Goal: Information Seeking & Learning: Learn about a topic

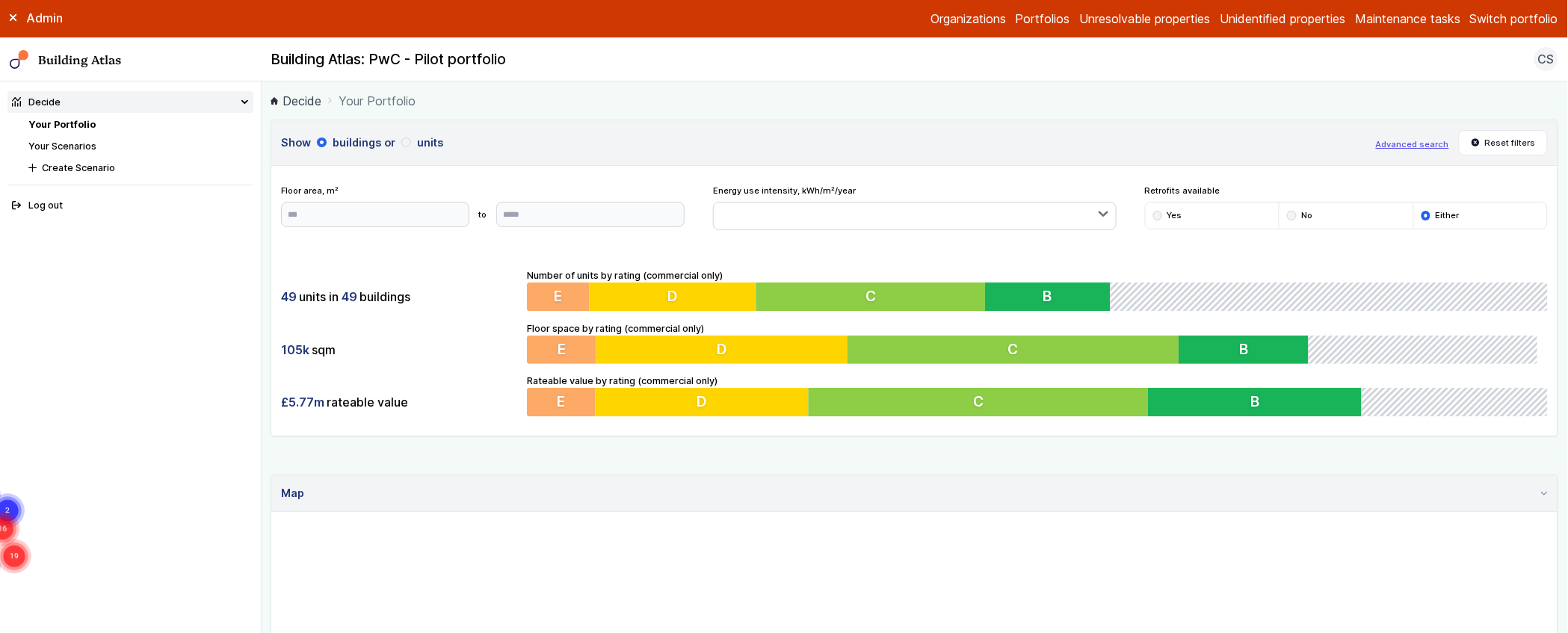
click at [72, 147] on link "Your Scenarios" at bounding box center [63, 146] width 68 height 12
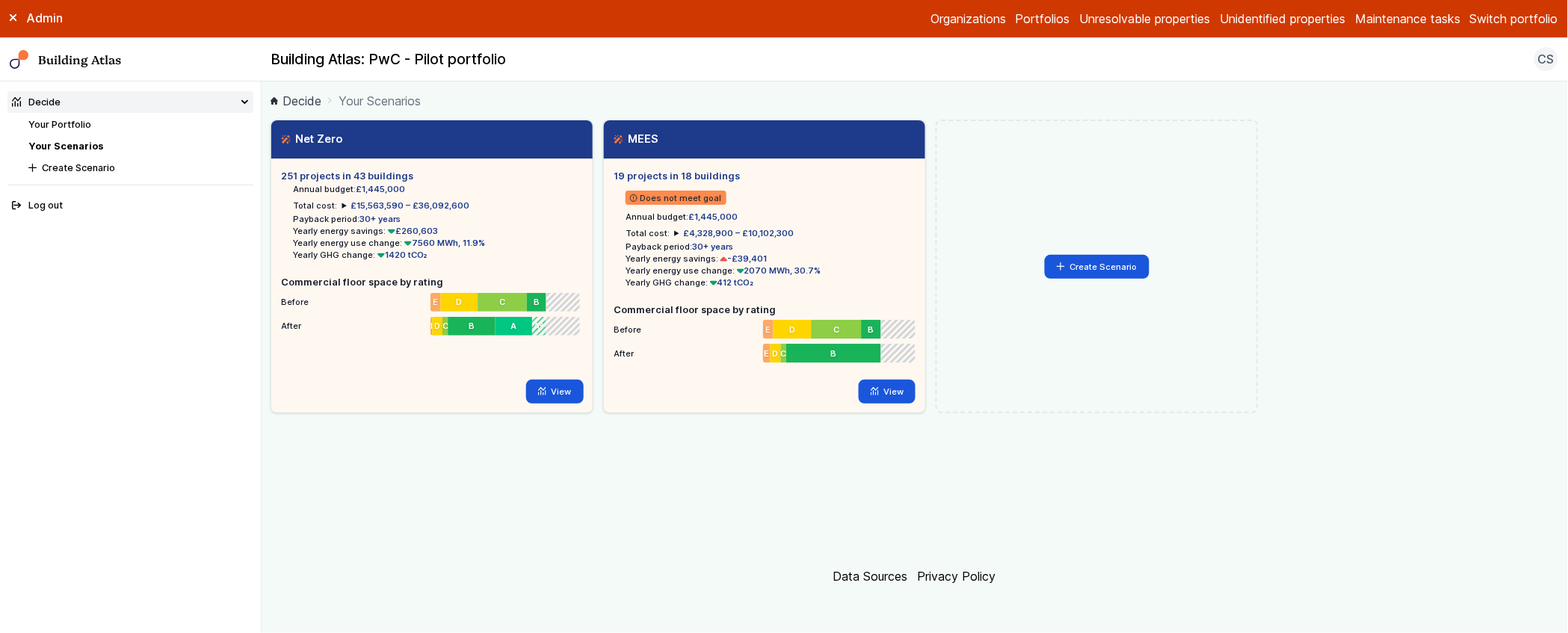
click at [266, 287] on main "Decide Your Scenarios Net Zero Loading 251 projects in 43 buildings Annual budg…" at bounding box center [914, 357] width 1306 height 552
click at [267, 279] on main "Decide Your Scenarios Net Zero Loading 251 projects in 43 buildings Annual budg…" at bounding box center [914, 357] width 1306 height 552
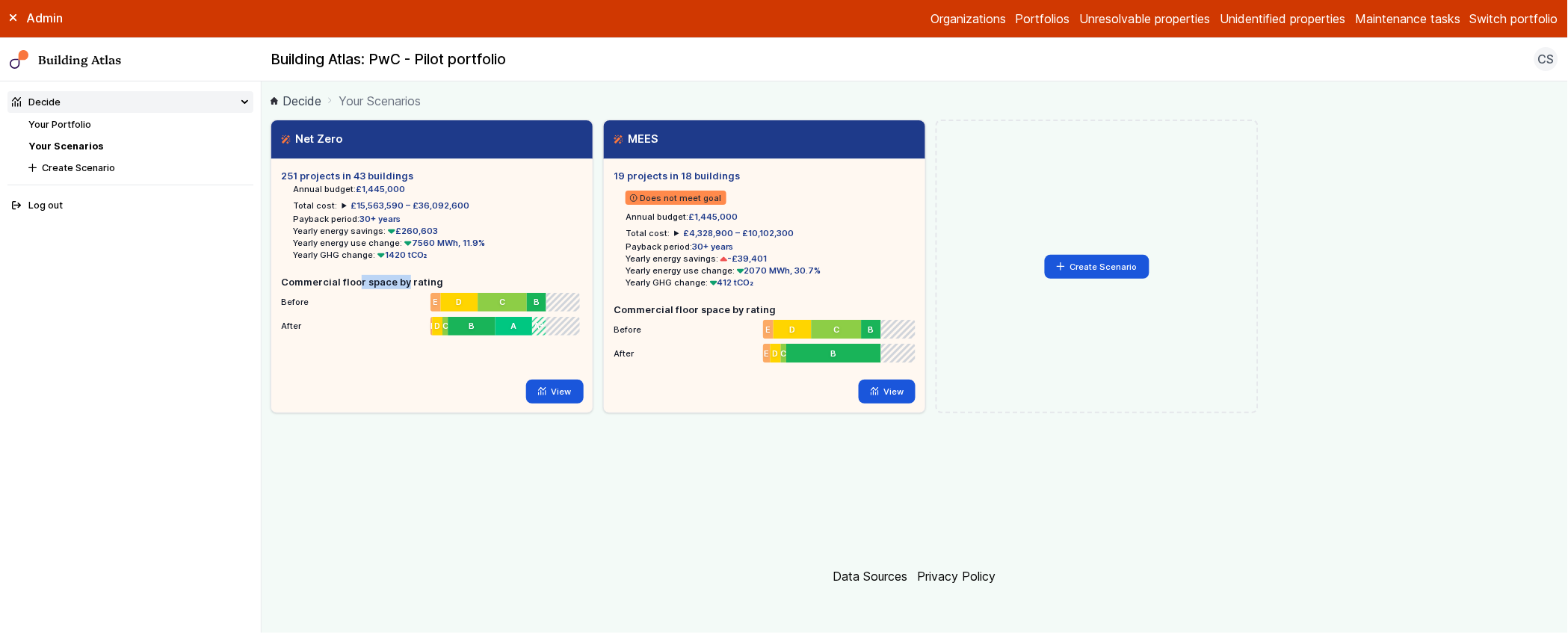
click at [267, 279] on main "Decide Your Scenarios Net Zero Loading 251 projects in 43 buildings Annual budg…" at bounding box center [914, 357] width 1306 height 552
click at [1538, 24] on button "Switch portfolio" at bounding box center [1514, 19] width 88 height 18
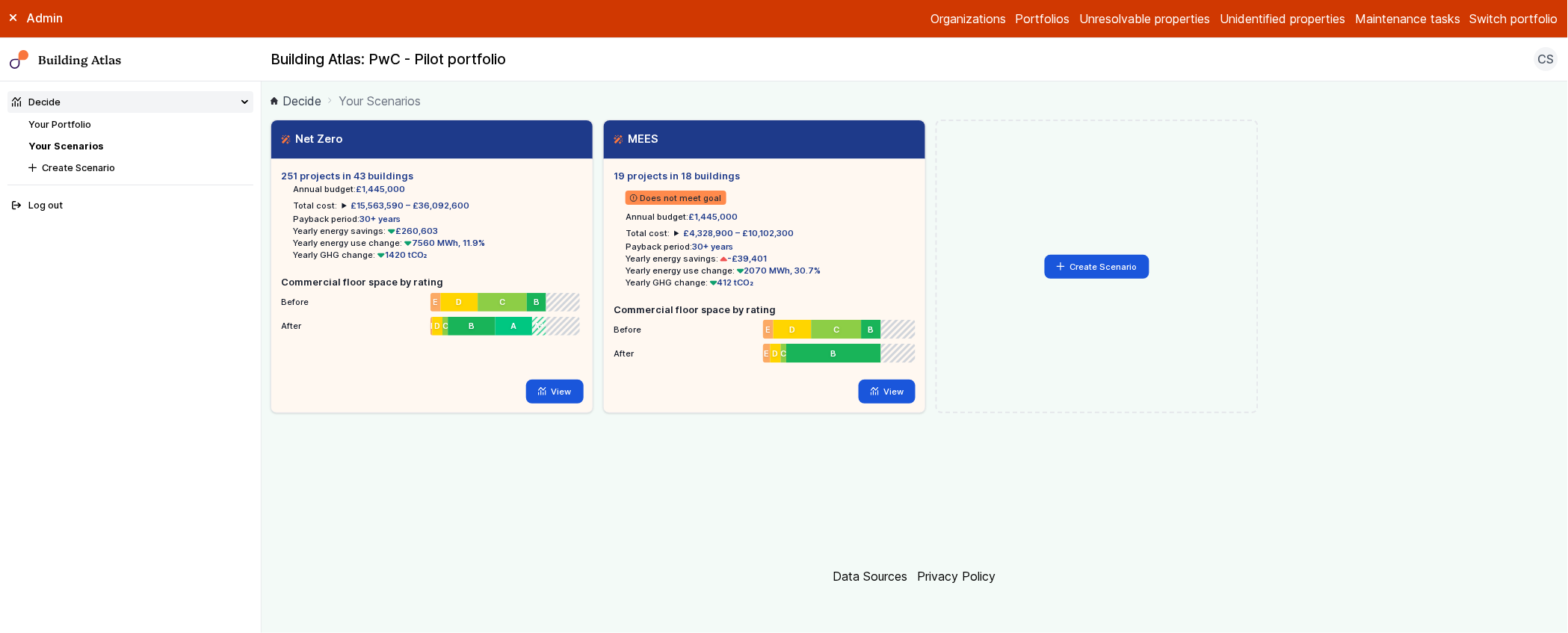
click at [1340, 214] on div "Net Zero Loading 251 projects in 43 buildings Annual budget: £1,445,000 Total c…" at bounding box center [914, 266] width 1288 height 294
click at [1389, 340] on div "Net Zero Loading 251 projects in 43 buildings Annual budget: £1,445,000 Total c…" at bounding box center [914, 266] width 1288 height 294
click at [1423, 343] on div "Net Zero Loading 251 projects in 43 buildings Annual budget: £1,445,000 Total c…" at bounding box center [914, 266] width 1288 height 294
click at [905, 521] on div "Net Zero Loading 251 projects in 43 buildings Annual budget: £1,445,000 Total c…" at bounding box center [914, 334] width 1288 height 429
drag, startPoint x: 906, startPoint y: 461, endPoint x: 1026, endPoint y: 601, distance: 184.4
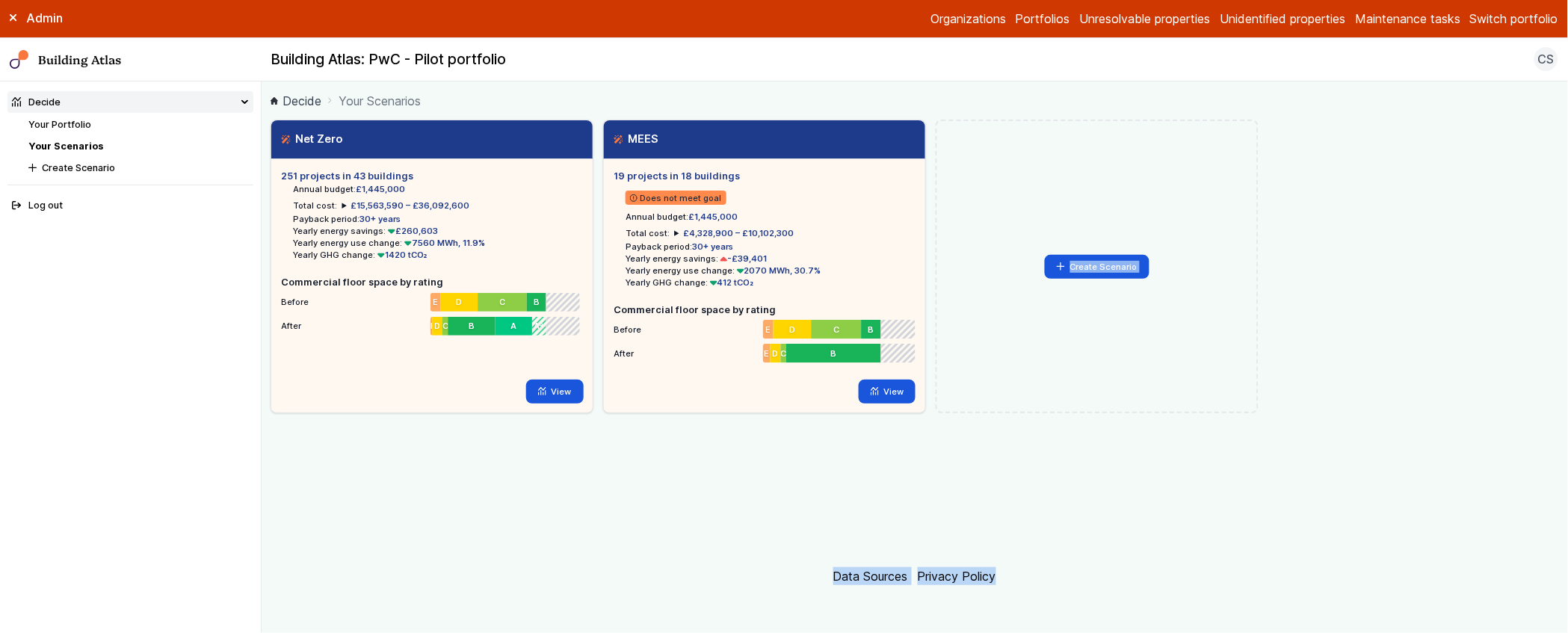
click at [1026, 601] on main "Decide Your Scenarios Net Zero Loading 251 projects in 43 buildings Annual budg…" at bounding box center [914, 357] width 1306 height 552
click at [1027, 596] on main "Decide Your Scenarios Net Zero Loading 251 projects in 43 buildings Annual budg…" at bounding box center [914, 357] width 1306 height 552
drag, startPoint x: 887, startPoint y: 596, endPoint x: 870, endPoint y: 498, distance: 99.5
click at [870, 499] on main "Decide Your Scenarios Net Zero Loading 251 projects in 43 buildings Annual budg…" at bounding box center [914, 357] width 1306 height 552
click at [873, 482] on div "Net Zero Loading 251 projects in 43 buildings Annual budget: £1,445,000 Total c…" at bounding box center [914, 334] width 1288 height 429
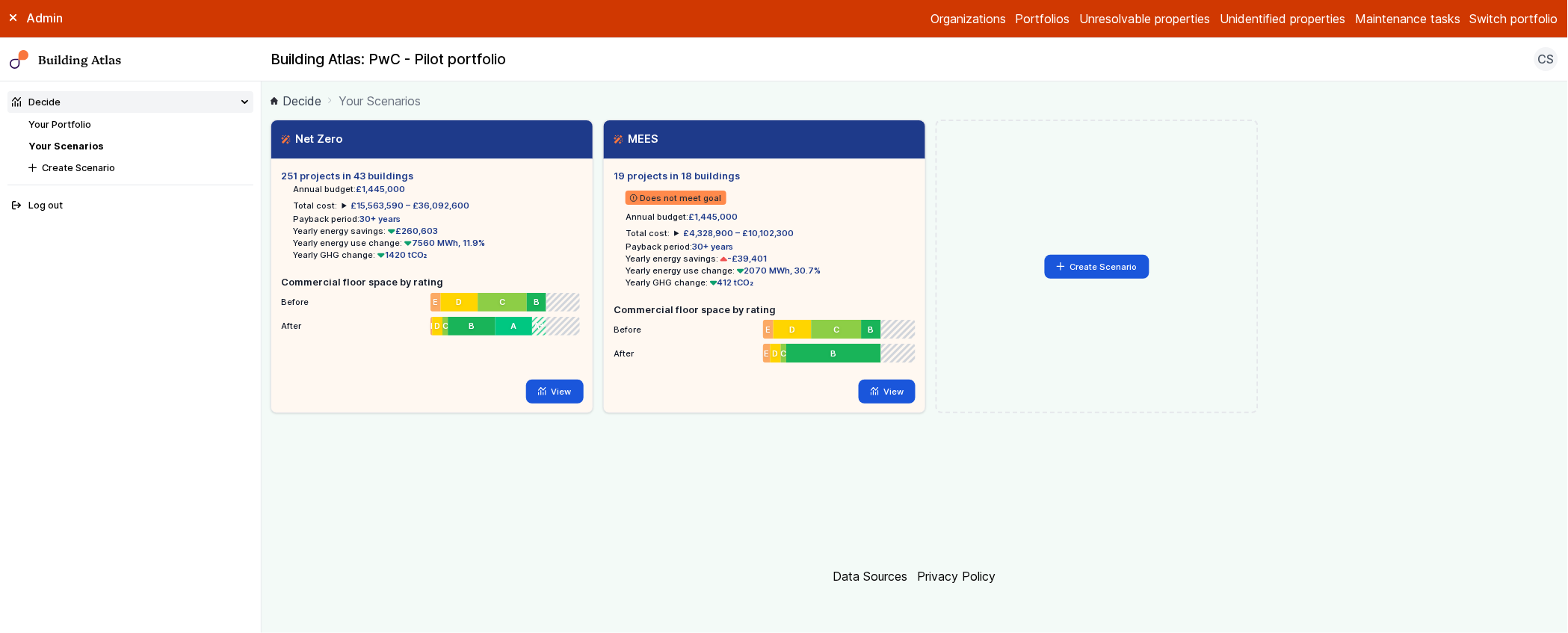
click at [903, 476] on div "Net Zero Loading 251 projects in 43 buildings Annual budget: £1,445,000 Total c…" at bounding box center [914, 334] width 1288 height 429
click at [1476, 18] on button "Switch portfolio" at bounding box center [1514, 19] width 88 height 18
click at [0, 0] on button "IEM360" at bounding box center [0, 0] width 0 height 0
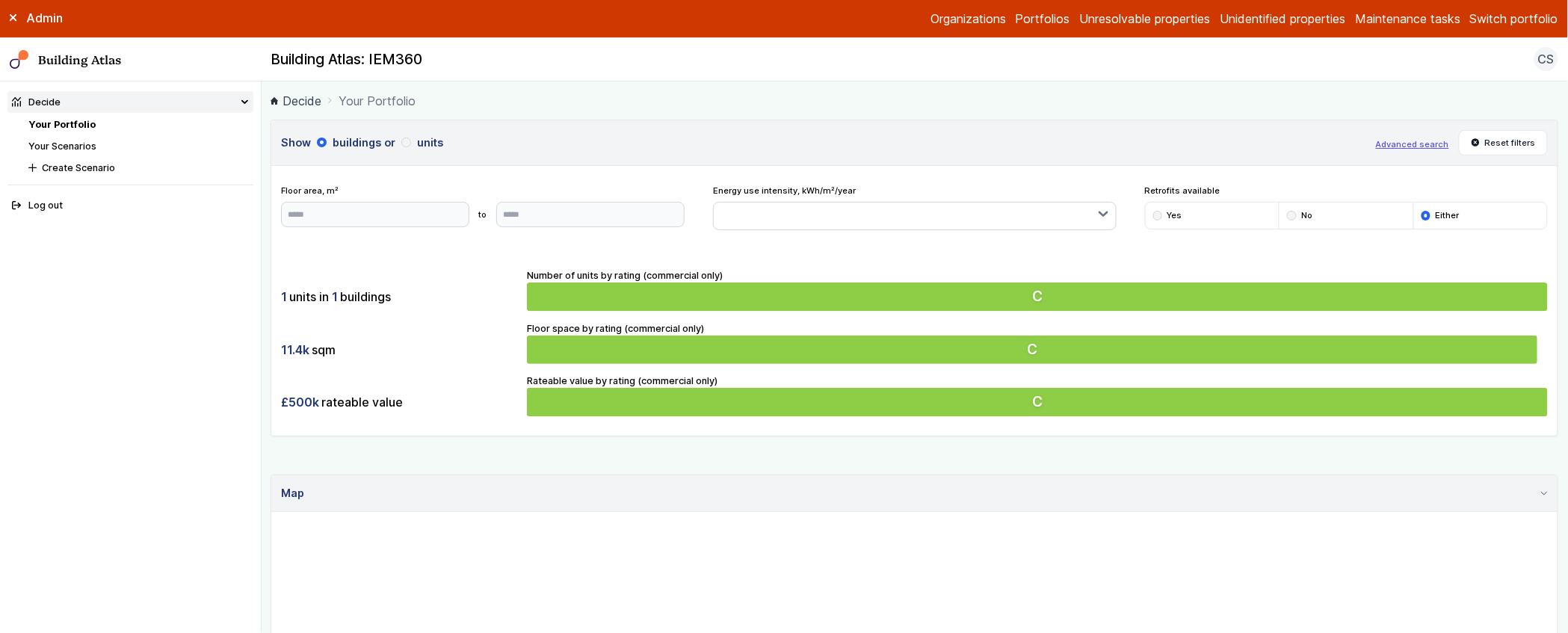
click at [61, 147] on link "Your Scenarios" at bounding box center [63, 146] width 68 height 12
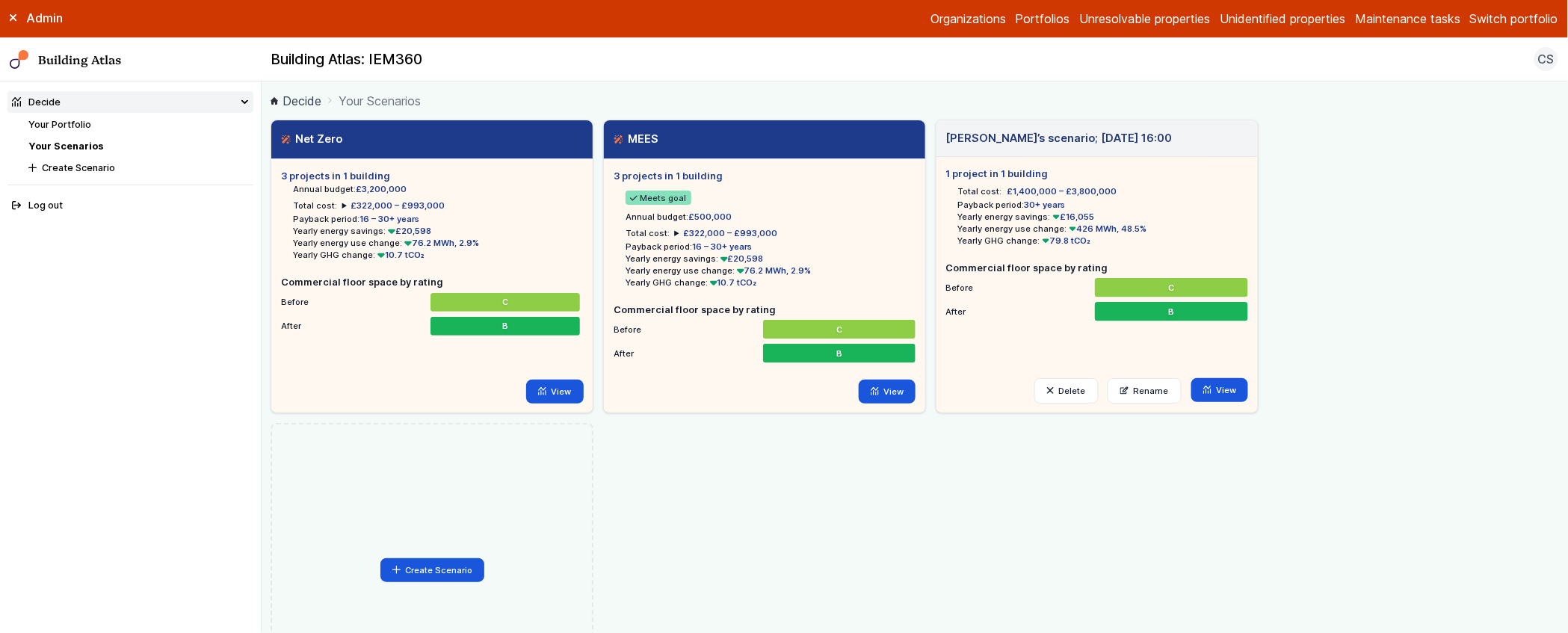
click at [263, 273] on main "Decide Your Scenarios Net Zero Loading 3 projects in 1 building Annual budget: …" at bounding box center [914, 357] width 1306 height 552
click at [58, 127] on link "Your Portfolio" at bounding box center [60, 124] width 63 height 12
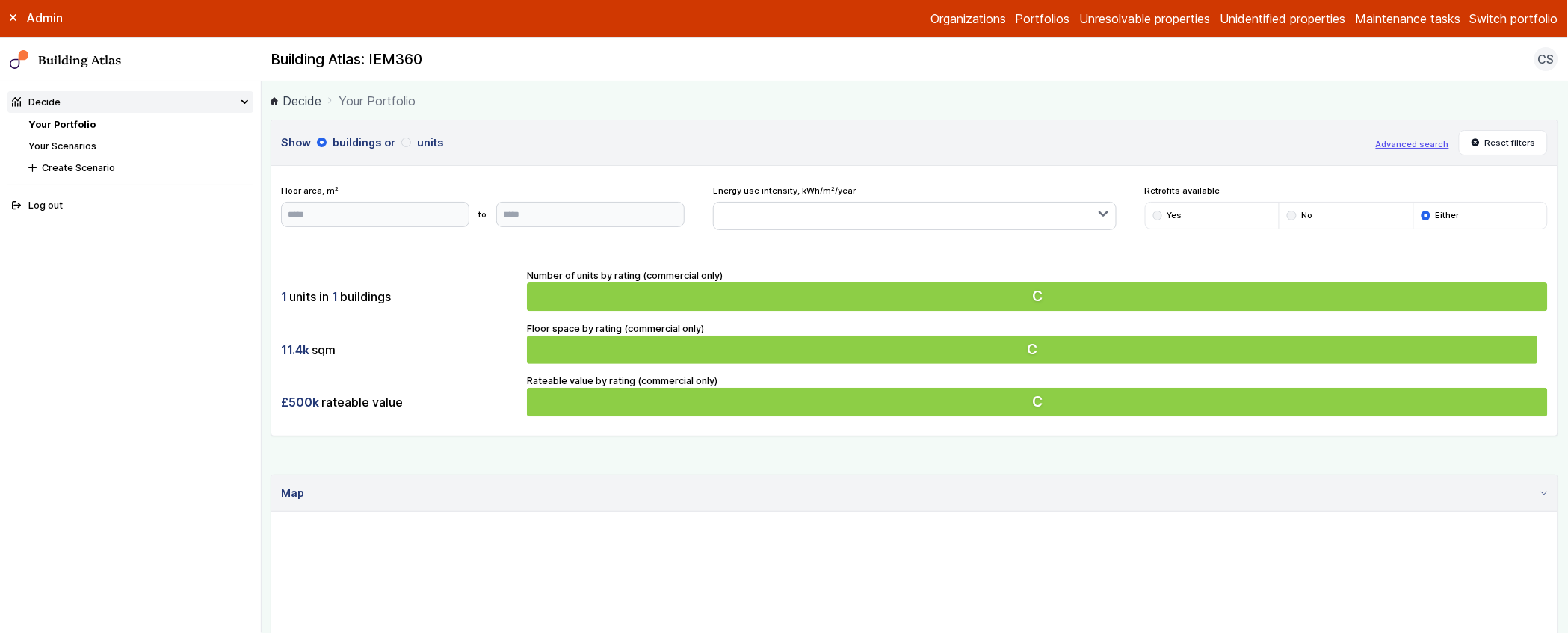
click at [70, 146] on link "Your Scenarios" at bounding box center [63, 146] width 68 height 12
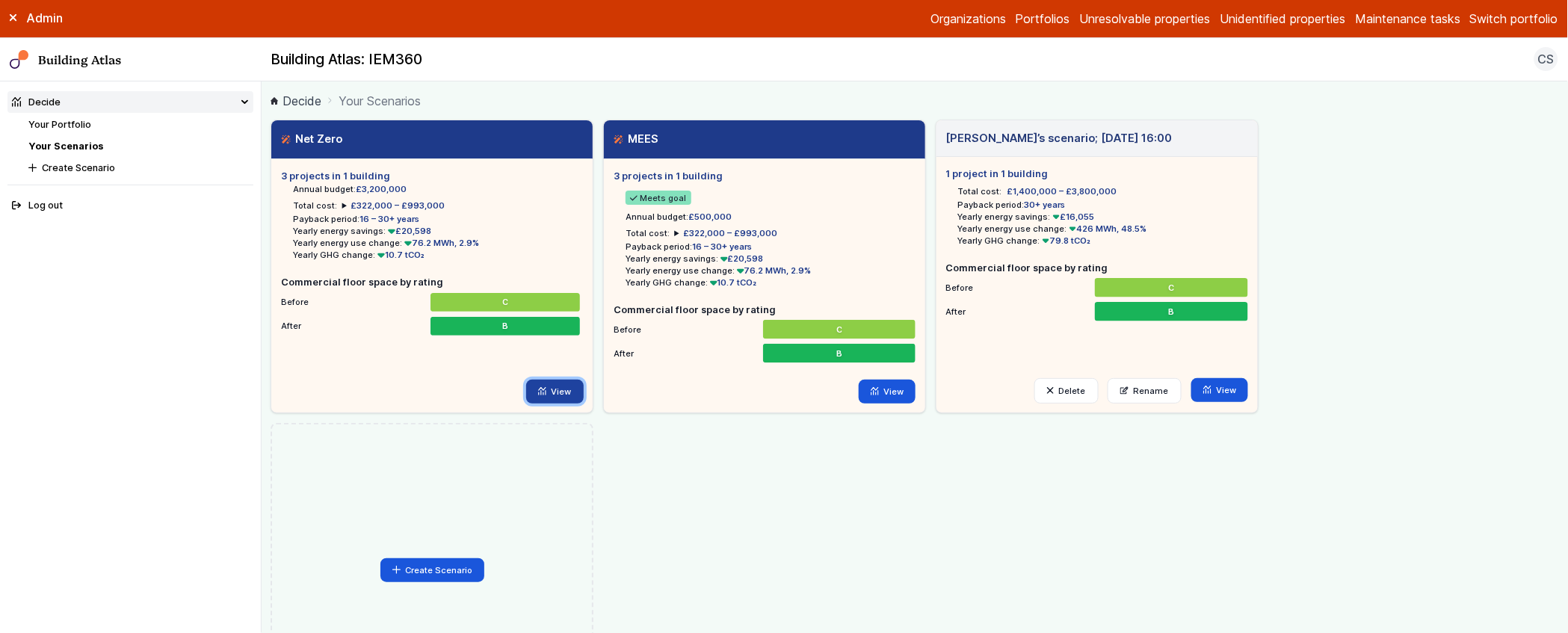
click at [562, 393] on link "View" at bounding box center [555, 391] width 57 height 24
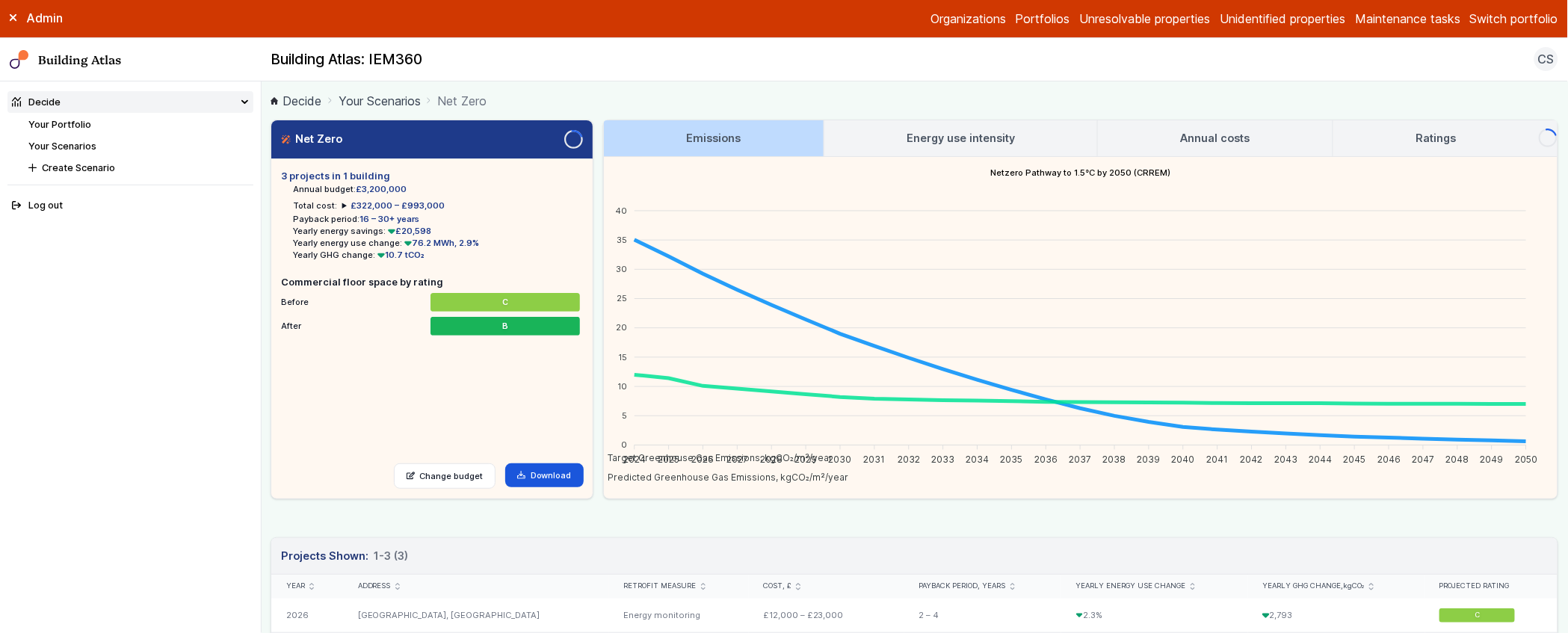
click at [75, 121] on link "Your Portfolio" at bounding box center [60, 124] width 63 height 12
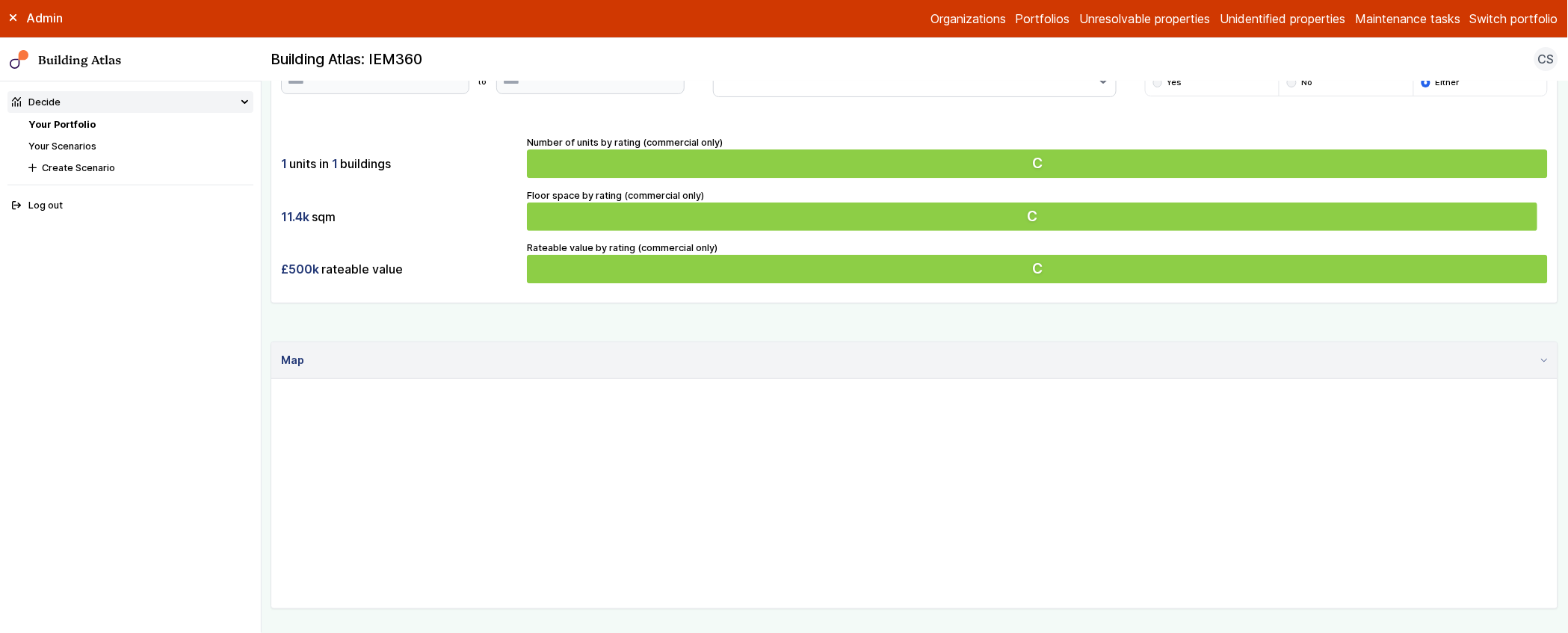
scroll to position [399, 0]
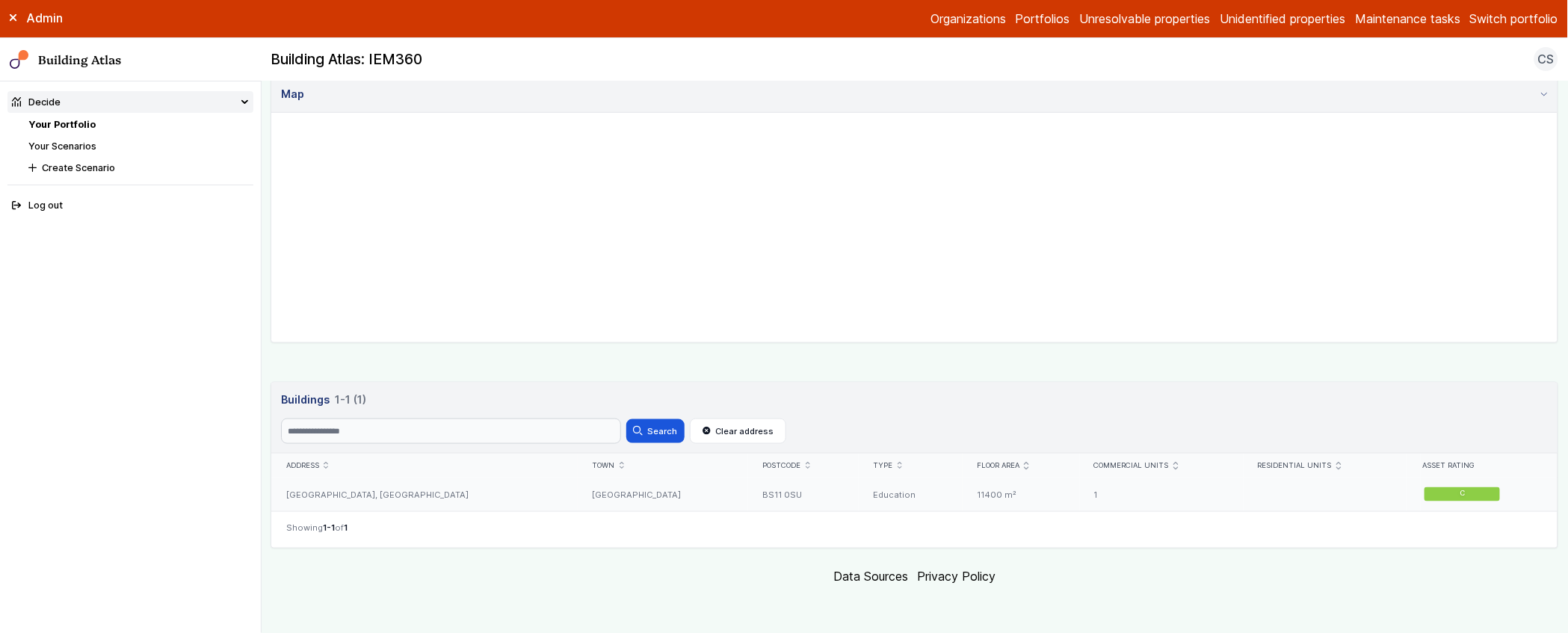
click at [420, 503] on div "[GEOGRAPHIC_DATA], [GEOGRAPHIC_DATA]" at bounding box center [424, 495] width 306 height 34
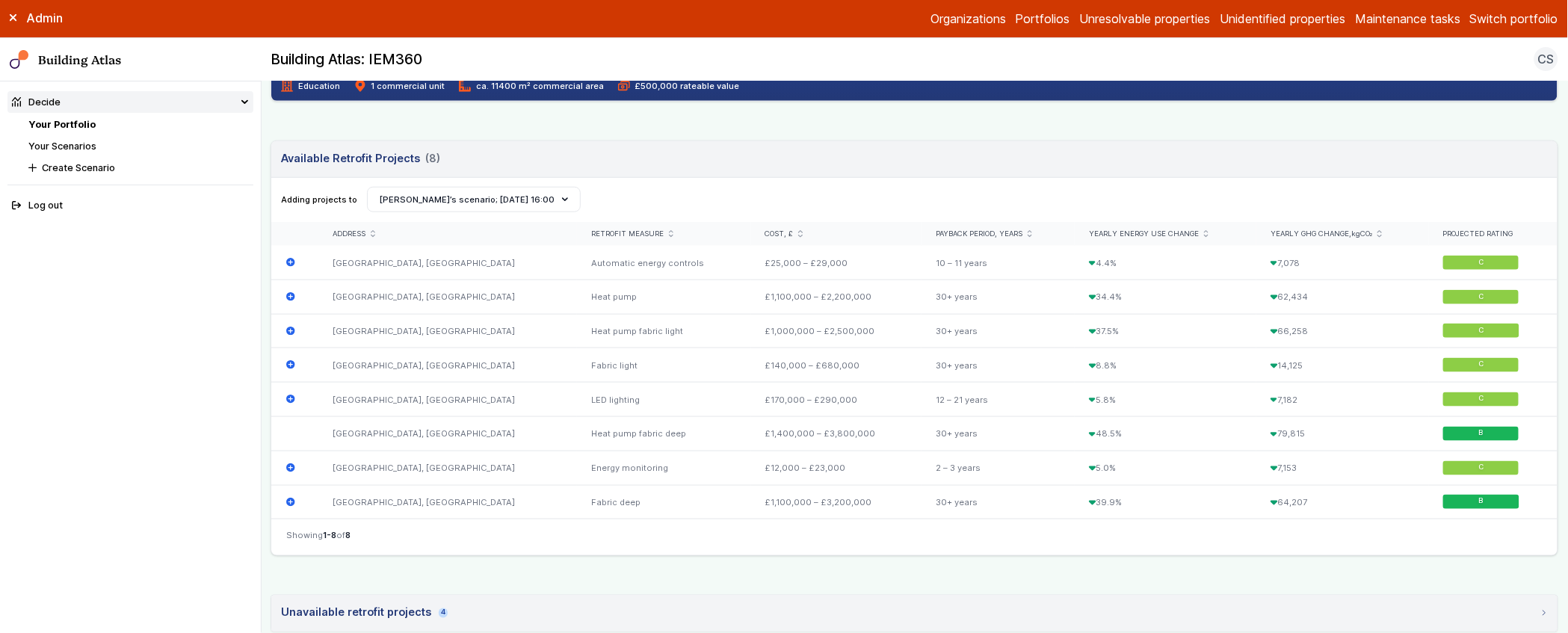
scroll to position [501, 0]
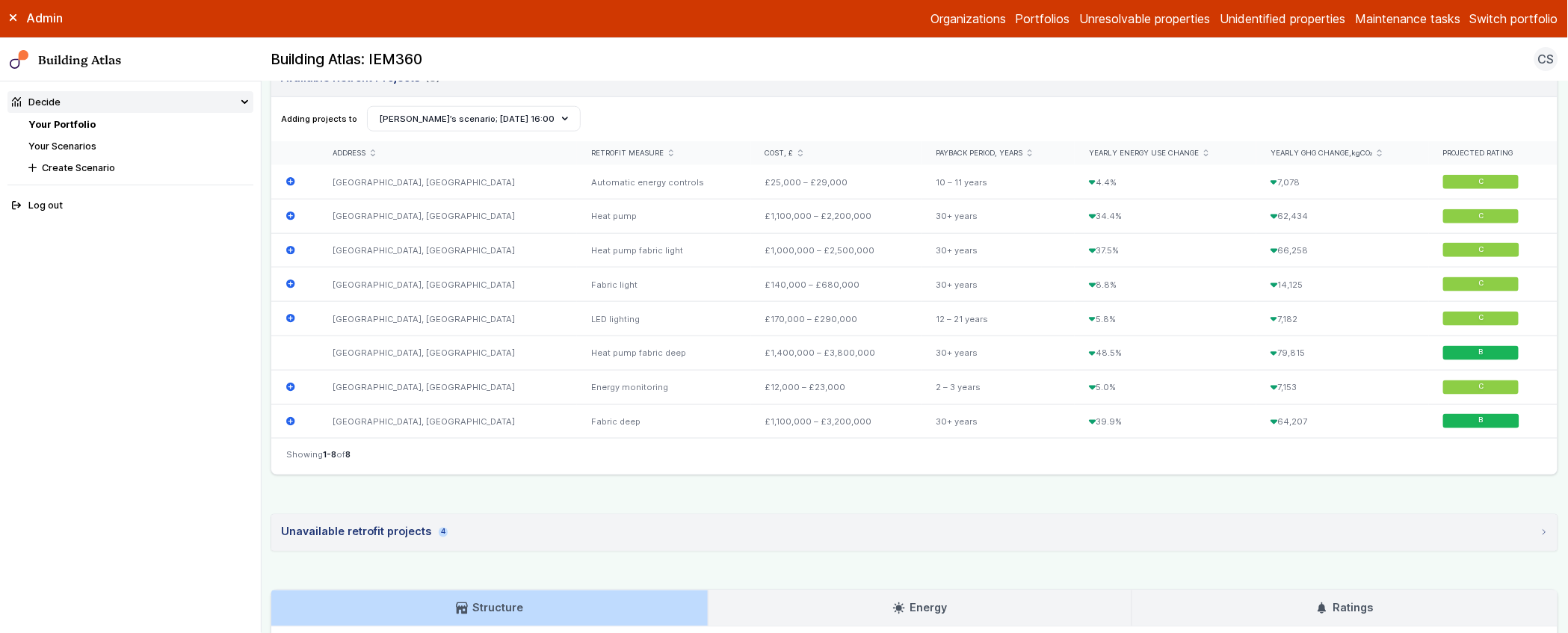
click at [557, 530] on summary "Unavailable retrofit projects 4" at bounding box center [914, 533] width 1287 height 36
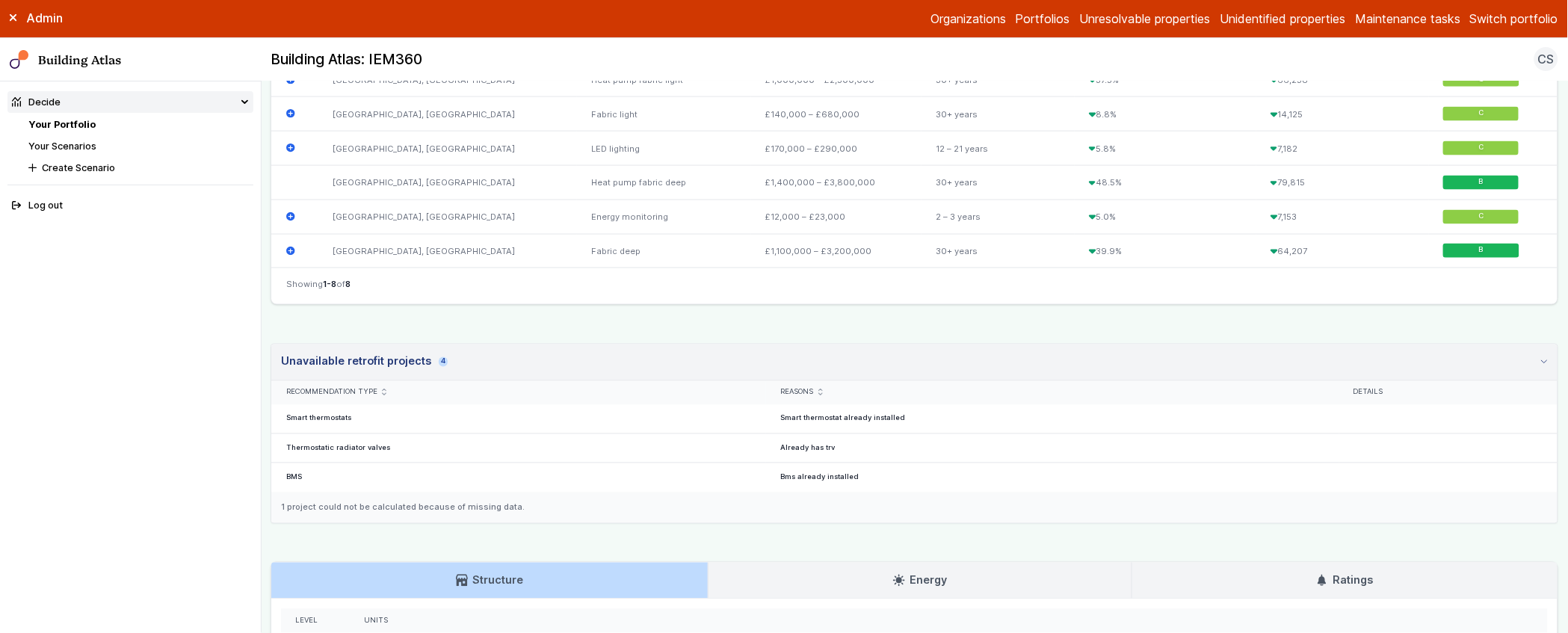
scroll to position [414, 0]
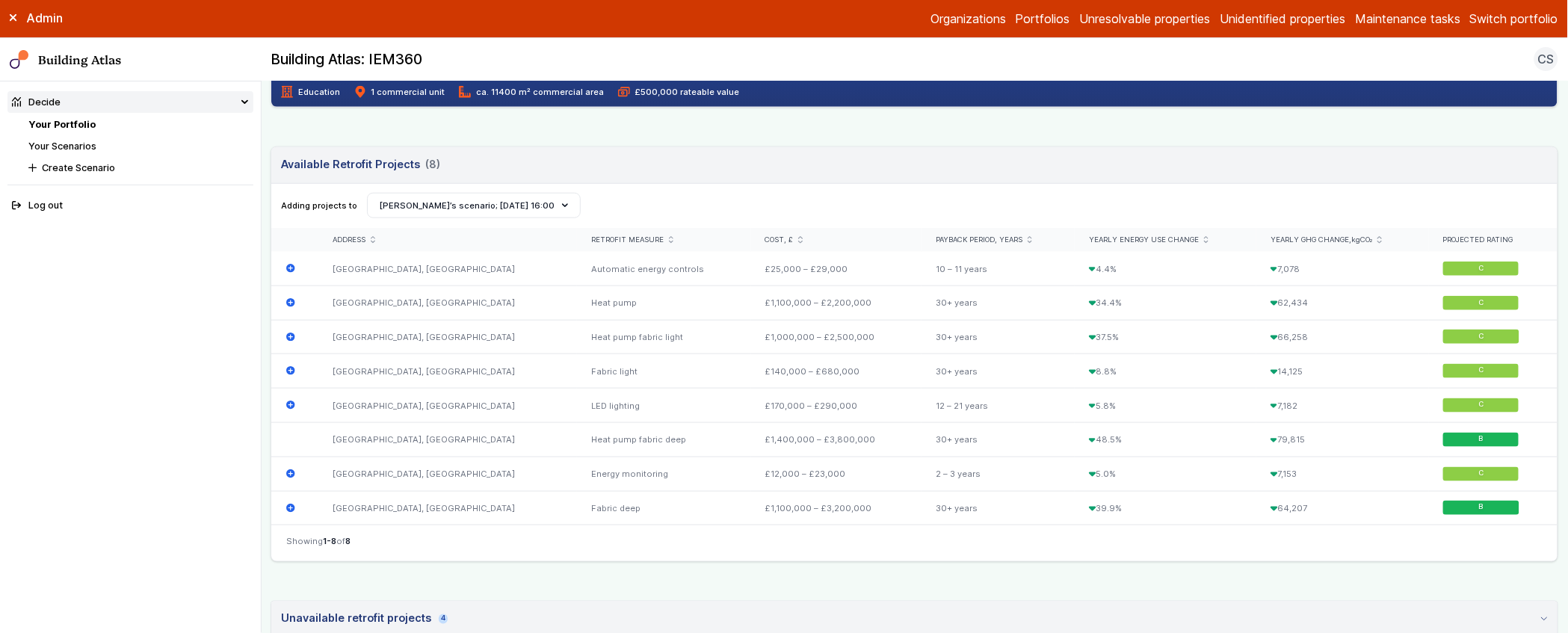
click at [80, 149] on link "Your Scenarios" at bounding box center [63, 146] width 68 height 12
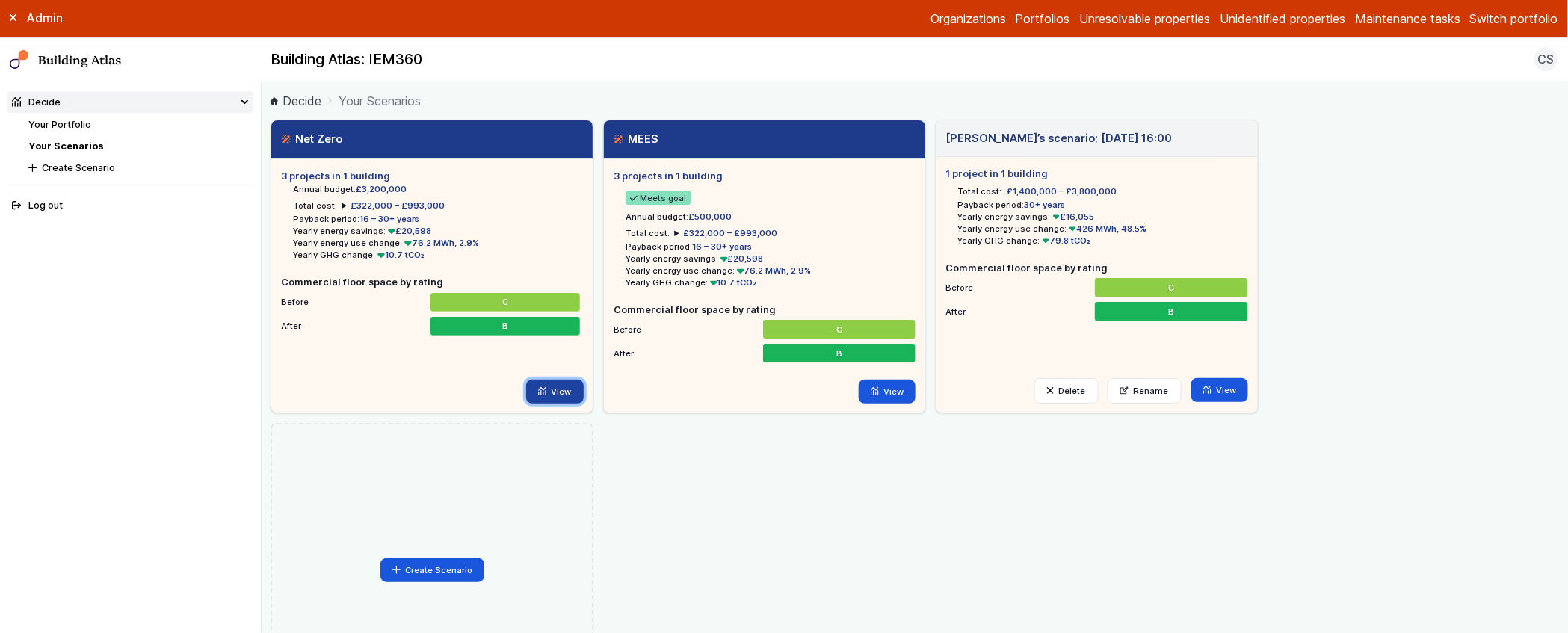
click at [576, 396] on link "View" at bounding box center [555, 391] width 57 height 24
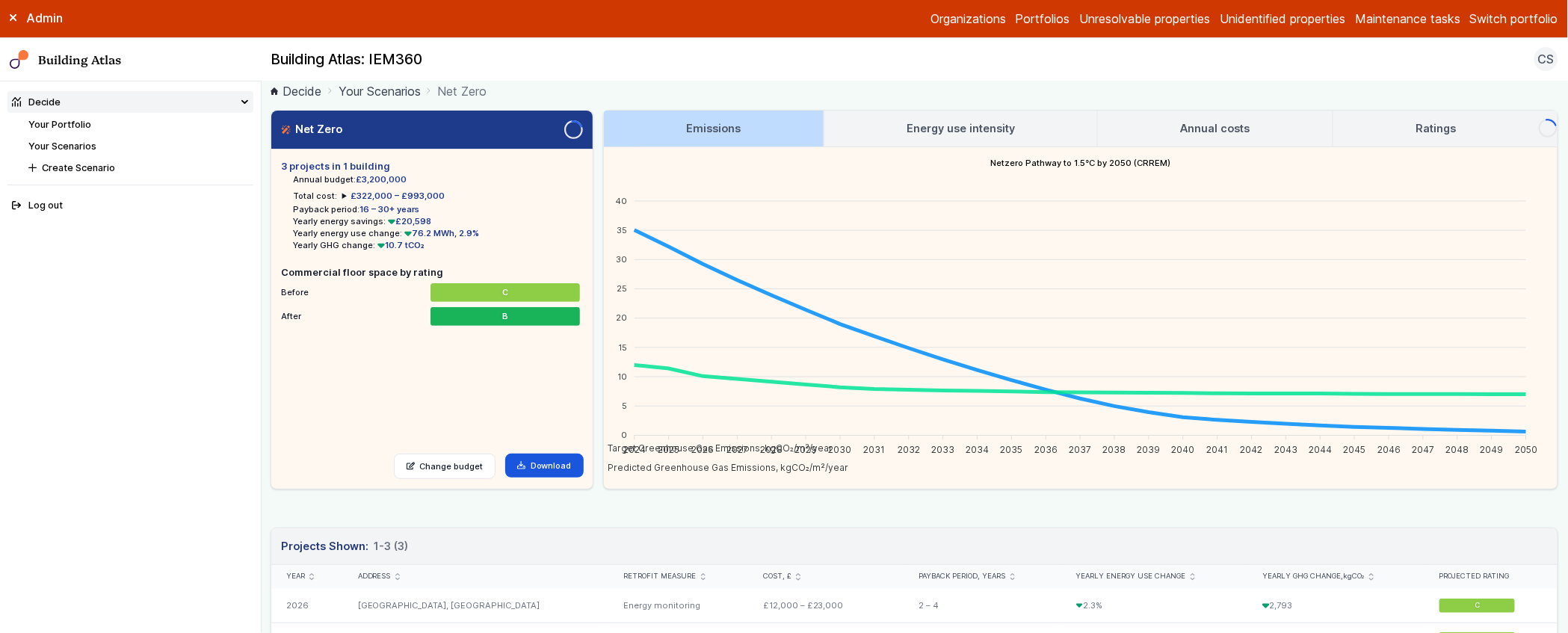
scroll to position [189, 0]
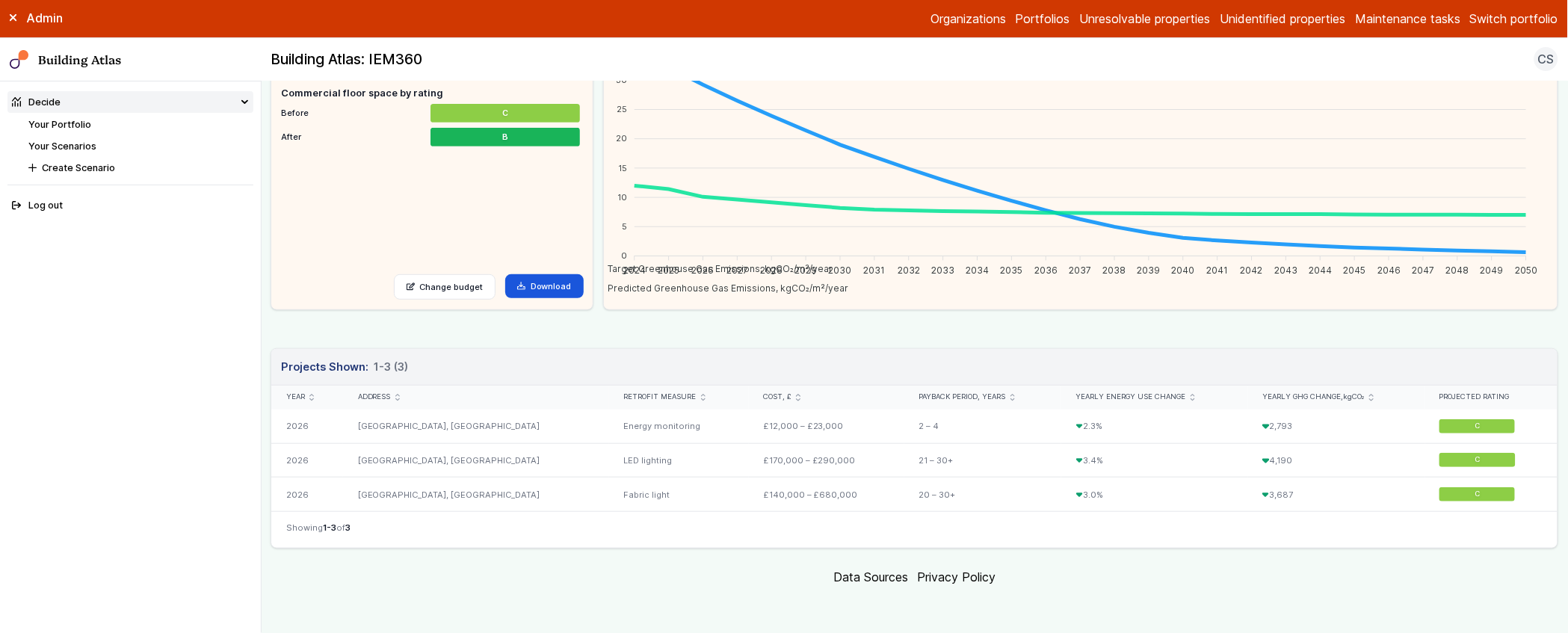
click at [327, 332] on div "Net Zero Loading 3 projects in 1 building Annual budget: £3,200,000 Total cost:…" at bounding box center [914, 239] width 1288 height 618
click at [270, 326] on main "Decide Your Scenarios Net Zero Net Zero Loading 3 projects in 1 building Annual…" at bounding box center [914, 357] width 1306 height 552
click at [276, 336] on div "Net Zero Loading 3 projects in 1 building Annual budget: £3,200,000 Total cost:…" at bounding box center [914, 239] width 1288 height 618
click at [262, 321] on main "Decide Your Scenarios Net Zero Net Zero Loading 3 projects in 1 building Annual…" at bounding box center [914, 357] width 1306 height 552
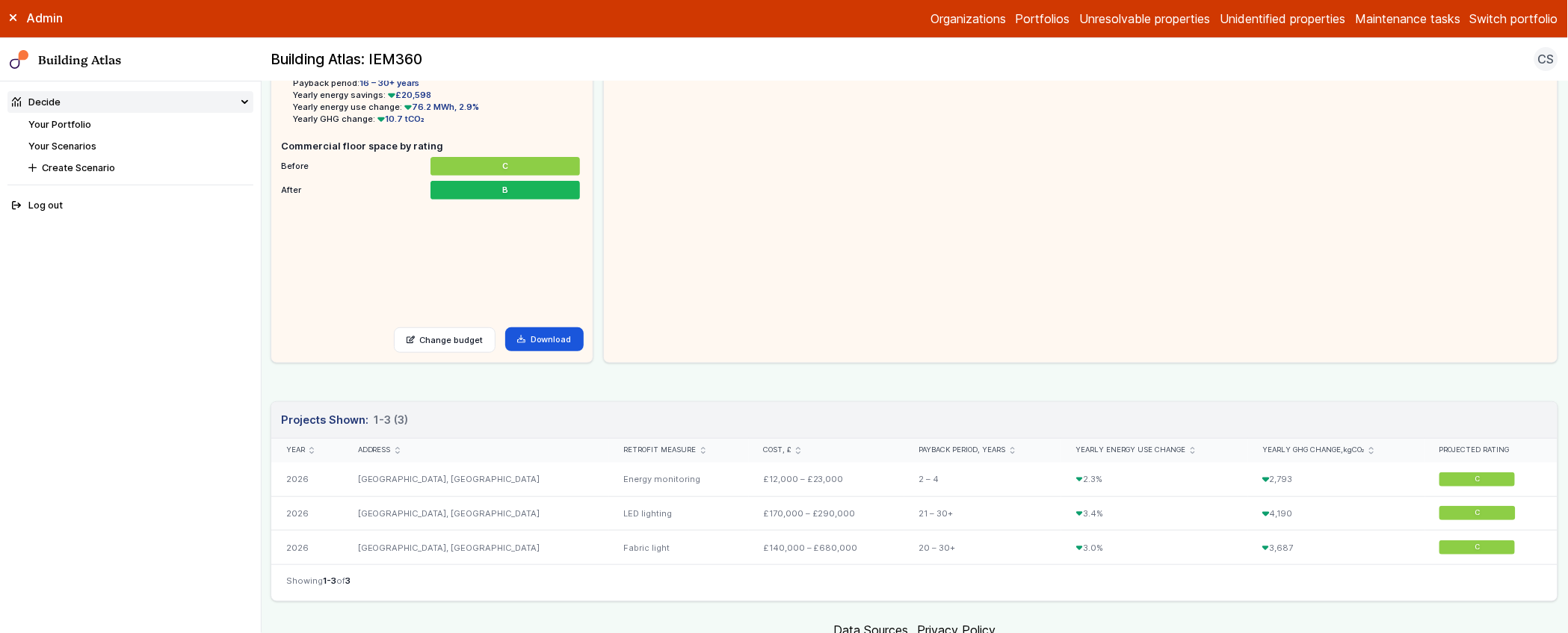
scroll to position [0, 0]
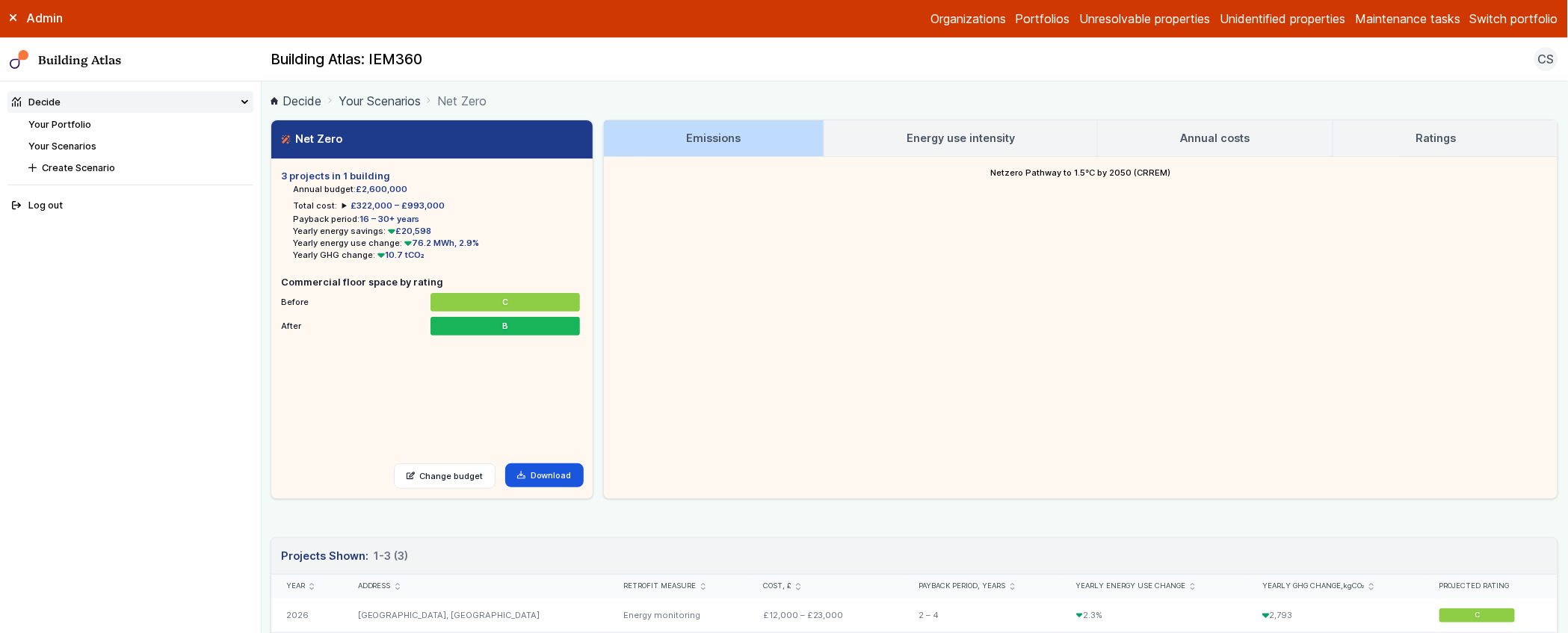
click at [69, 146] on link "Your Scenarios" at bounding box center [63, 146] width 68 height 12
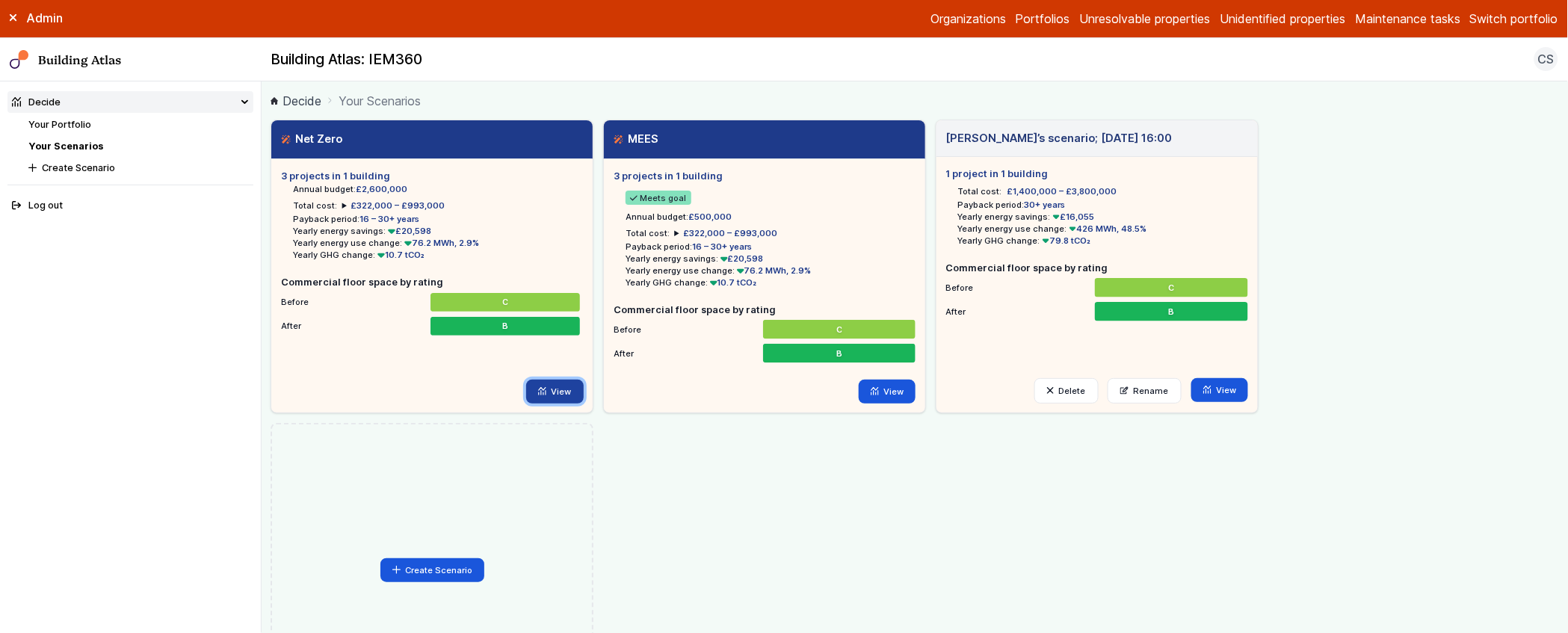
click at [569, 388] on link "View" at bounding box center [555, 391] width 57 height 24
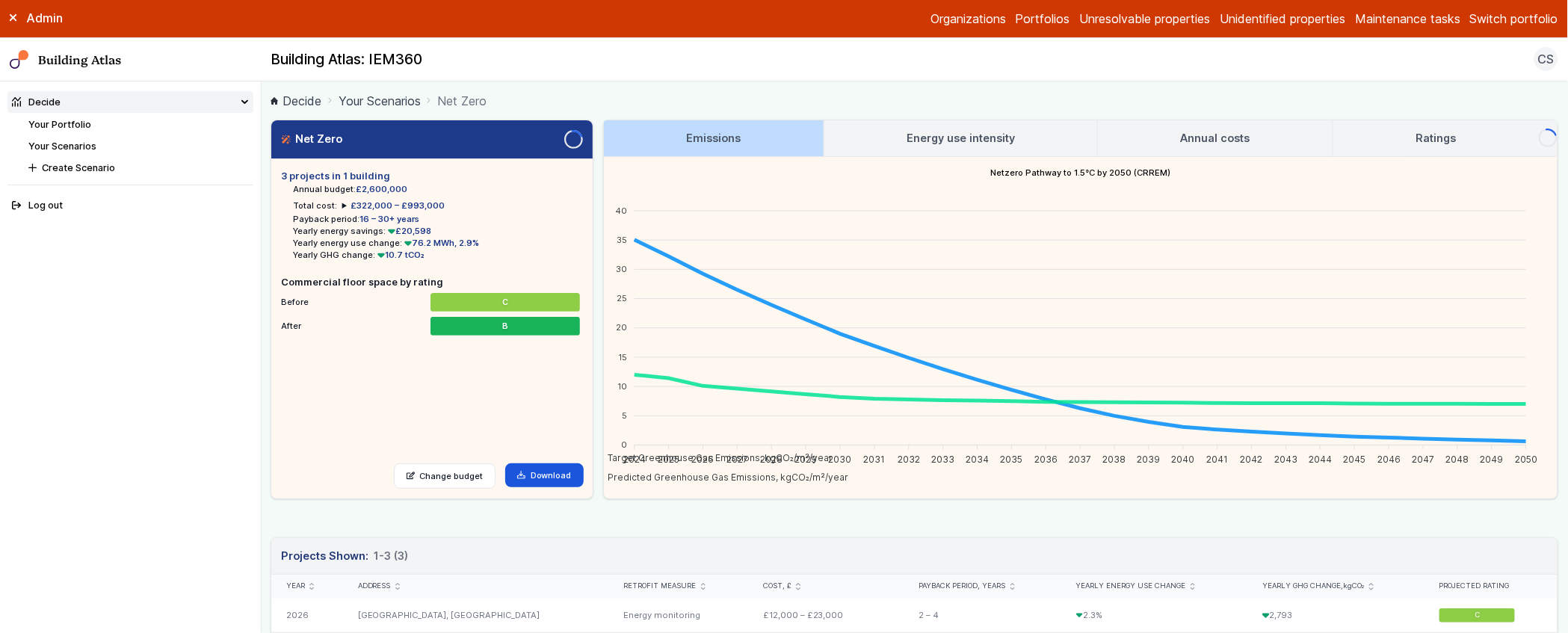
click at [66, 123] on link "Your Portfolio" at bounding box center [60, 124] width 63 height 12
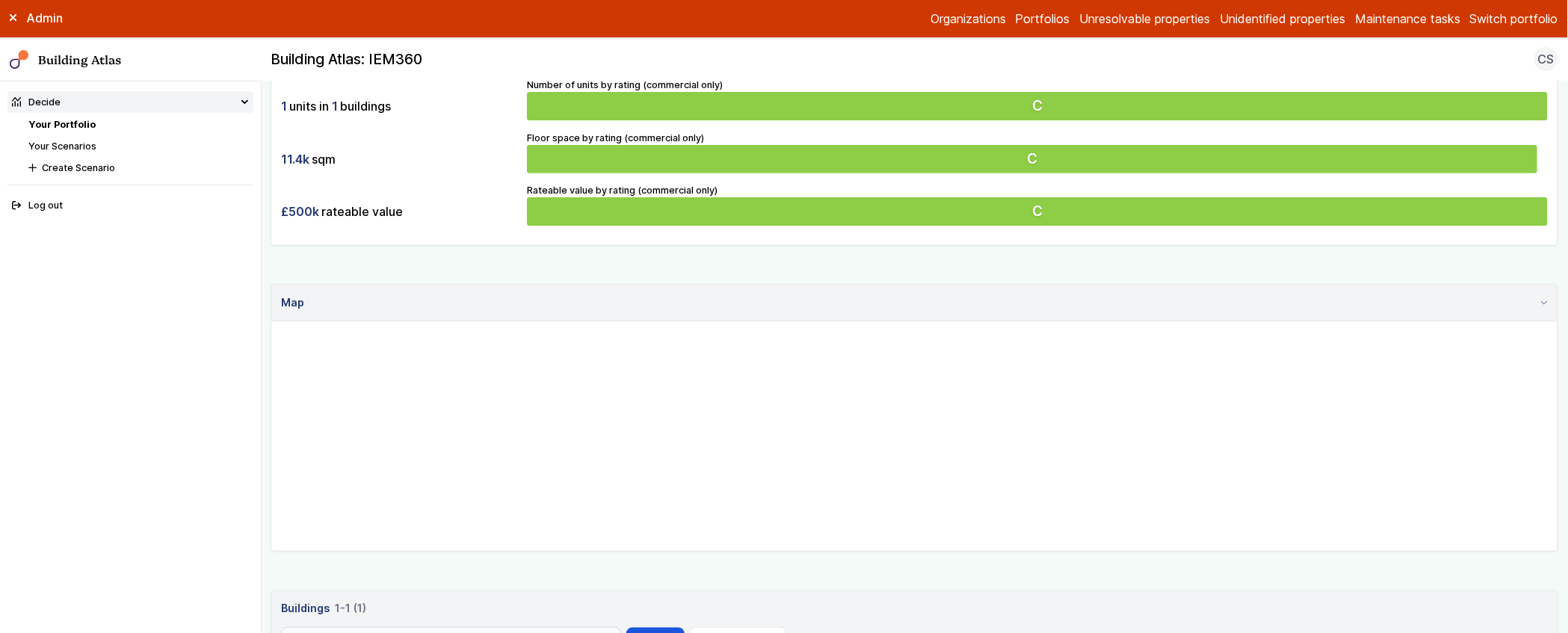
scroll to position [399, 0]
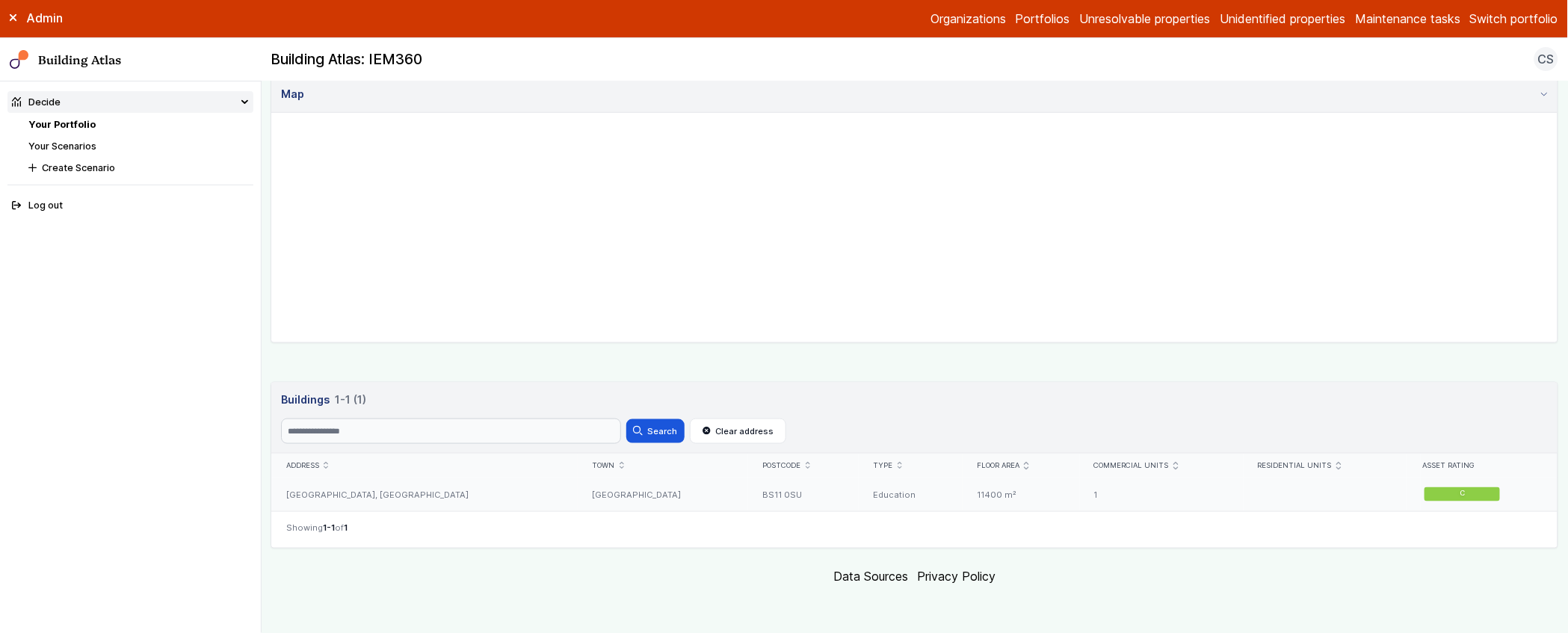
click at [512, 510] on div "[GEOGRAPHIC_DATA], [GEOGRAPHIC_DATA]" at bounding box center [424, 495] width 306 height 34
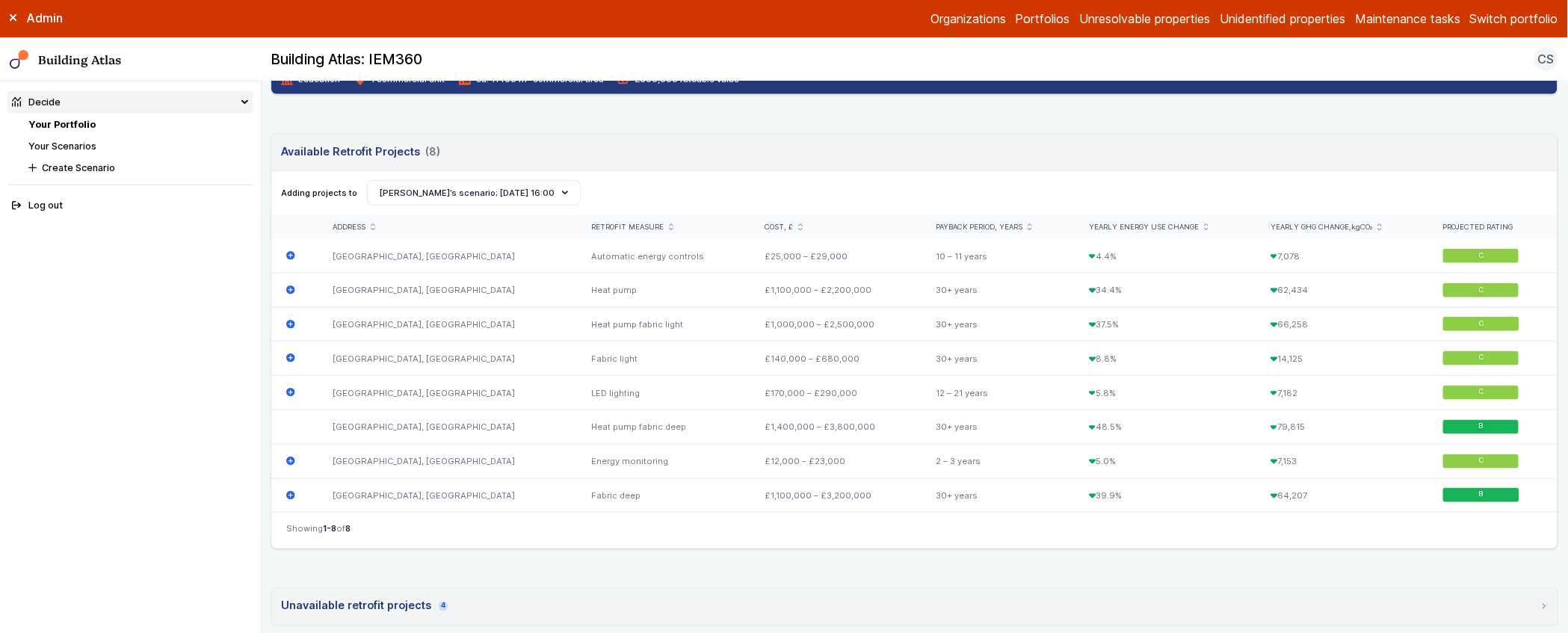
scroll to position [437, 0]
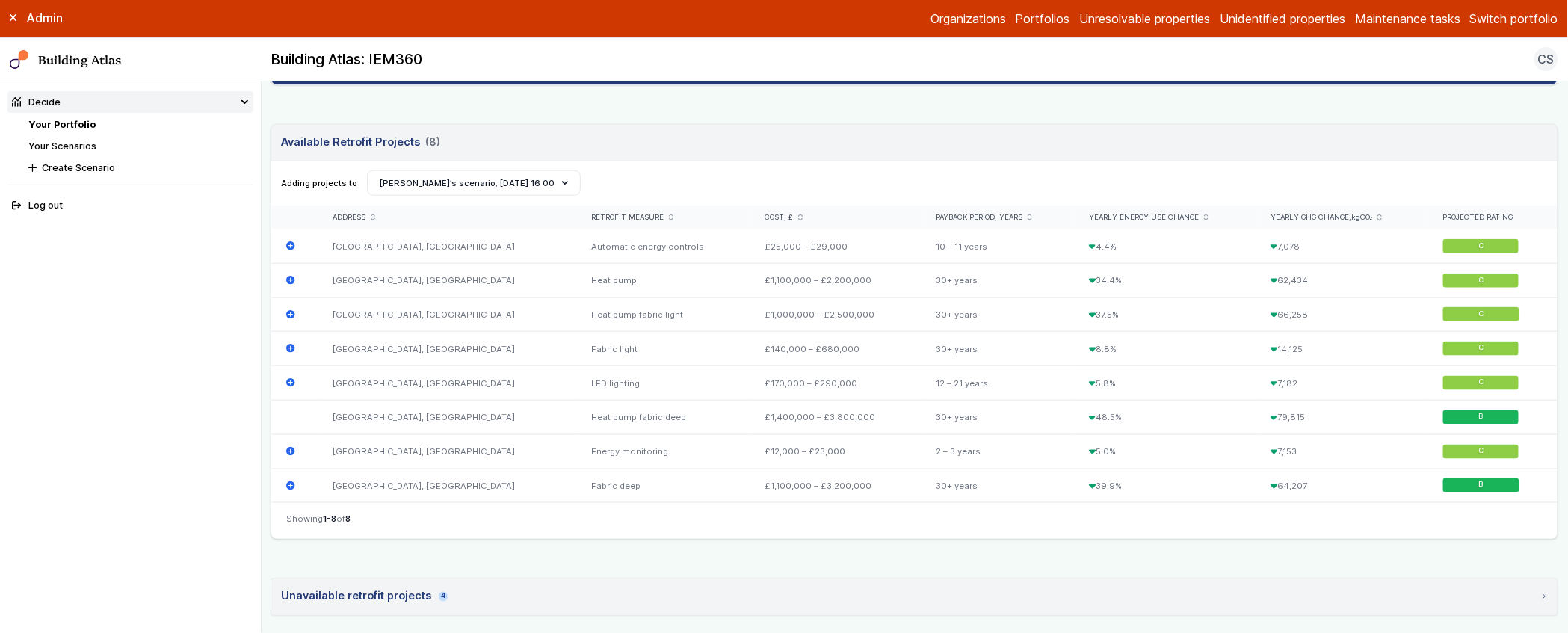
click at [262, 345] on main "Decide Your Portfolio [DEMOGRAPHIC_DATA], [GEOGRAPHIC_DATA] [DEMOGRAPHIC_DATA],…" at bounding box center [914, 357] width 1306 height 552
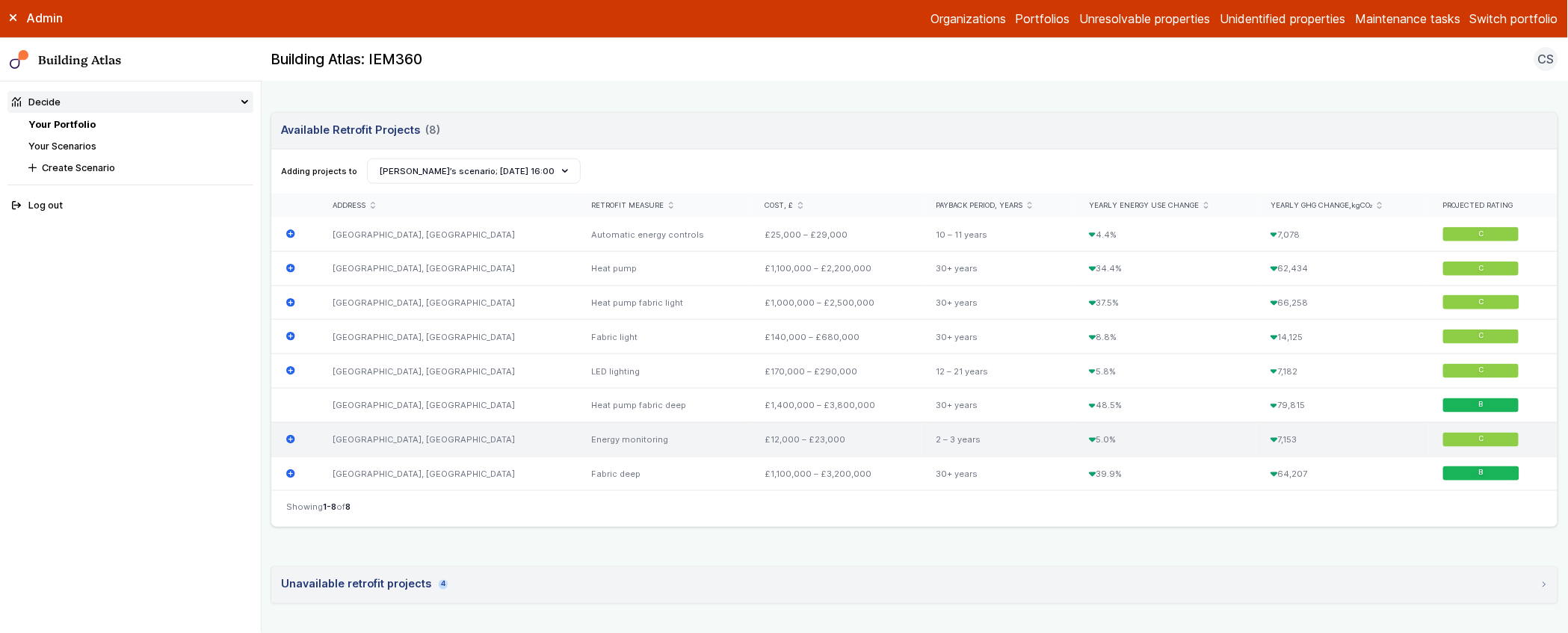
scroll to position [438, 0]
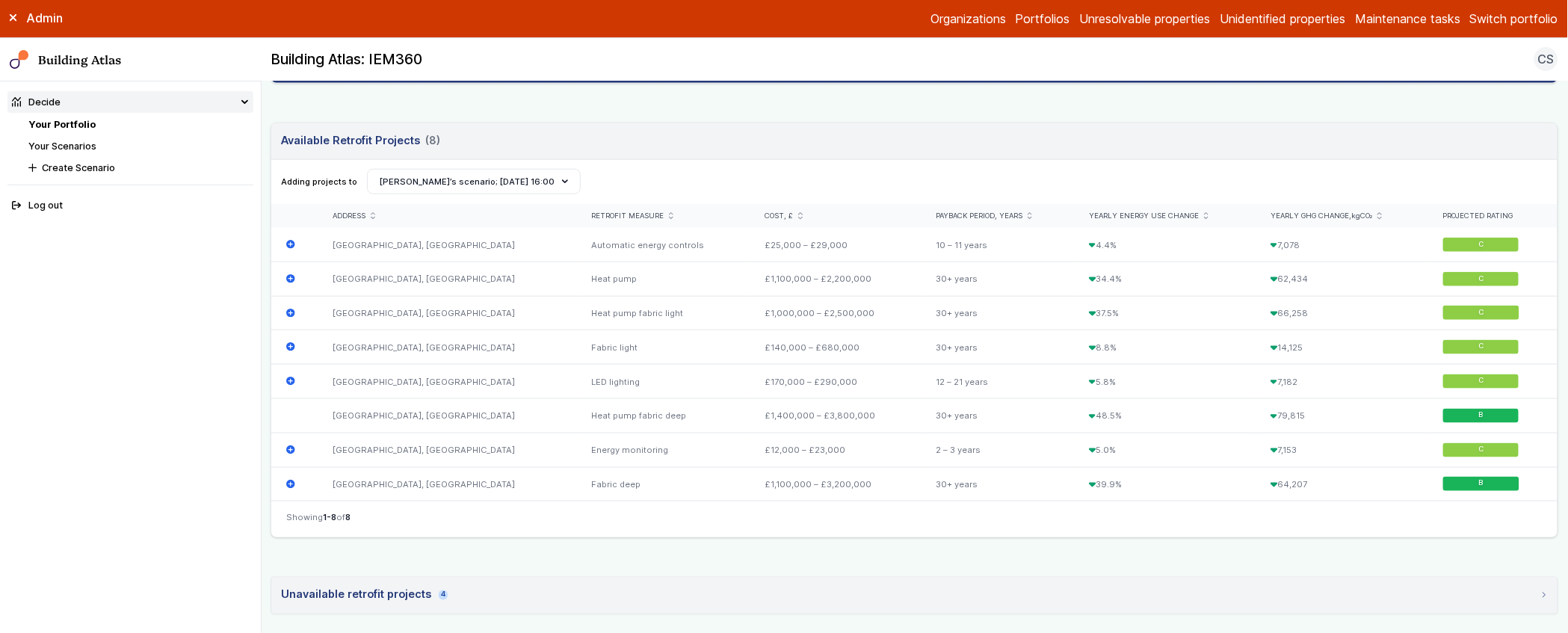
click at [267, 343] on main "Decide Your Portfolio [DEMOGRAPHIC_DATA], [GEOGRAPHIC_DATA] [DEMOGRAPHIC_DATA],…" at bounding box center [914, 357] width 1306 height 552
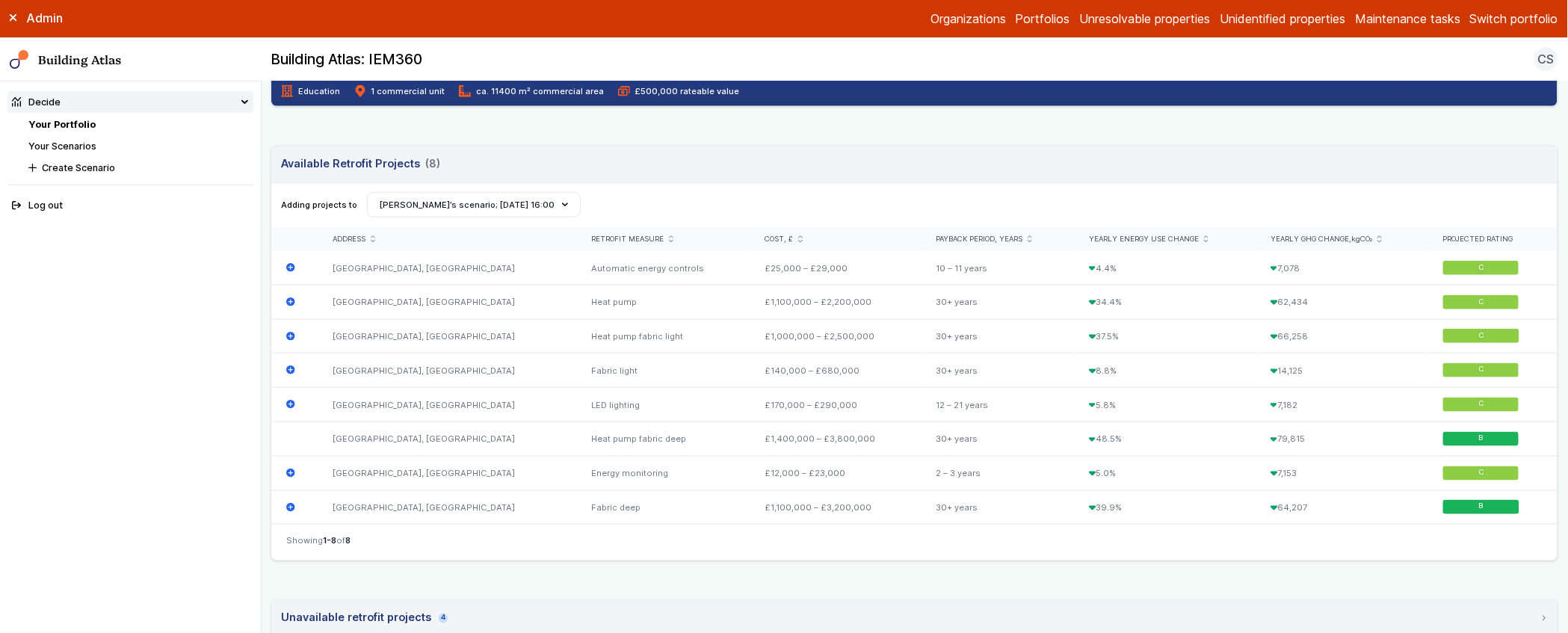
scroll to position [426, 0]
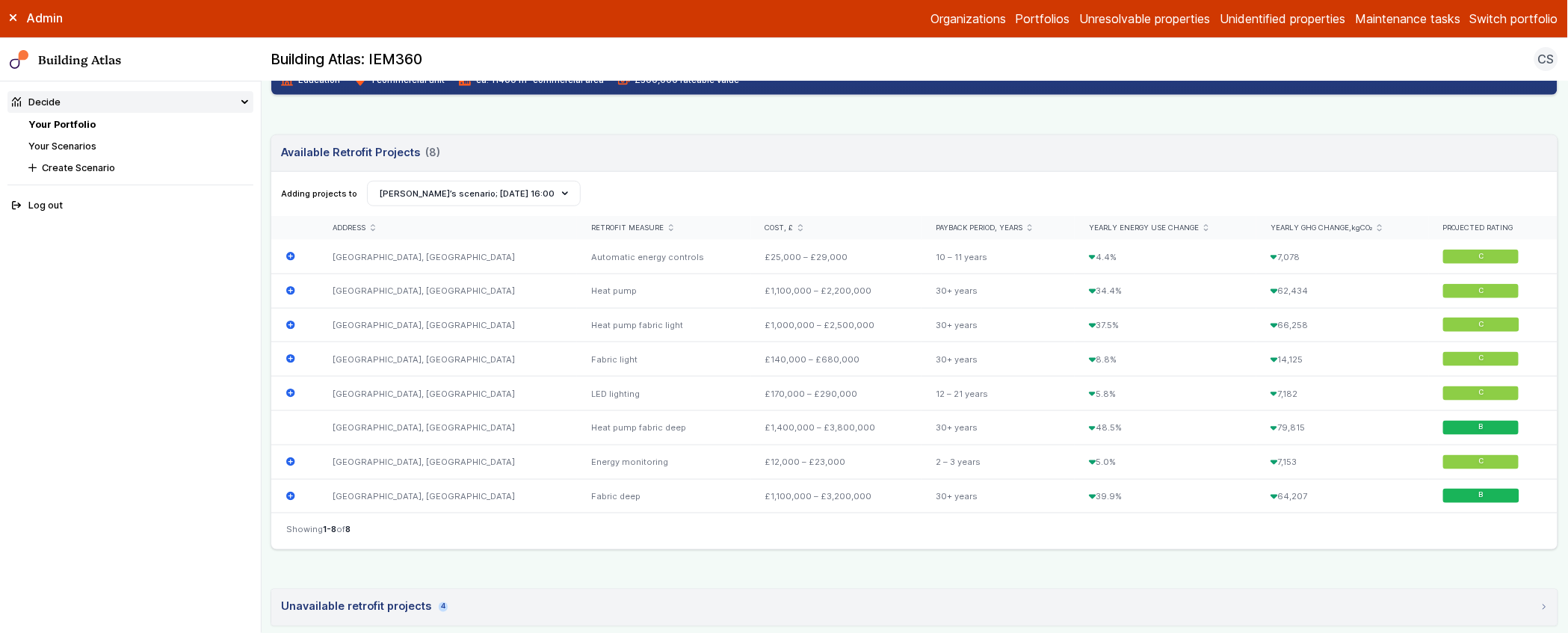
click at [80, 144] on link "Your Scenarios" at bounding box center [63, 146] width 68 height 12
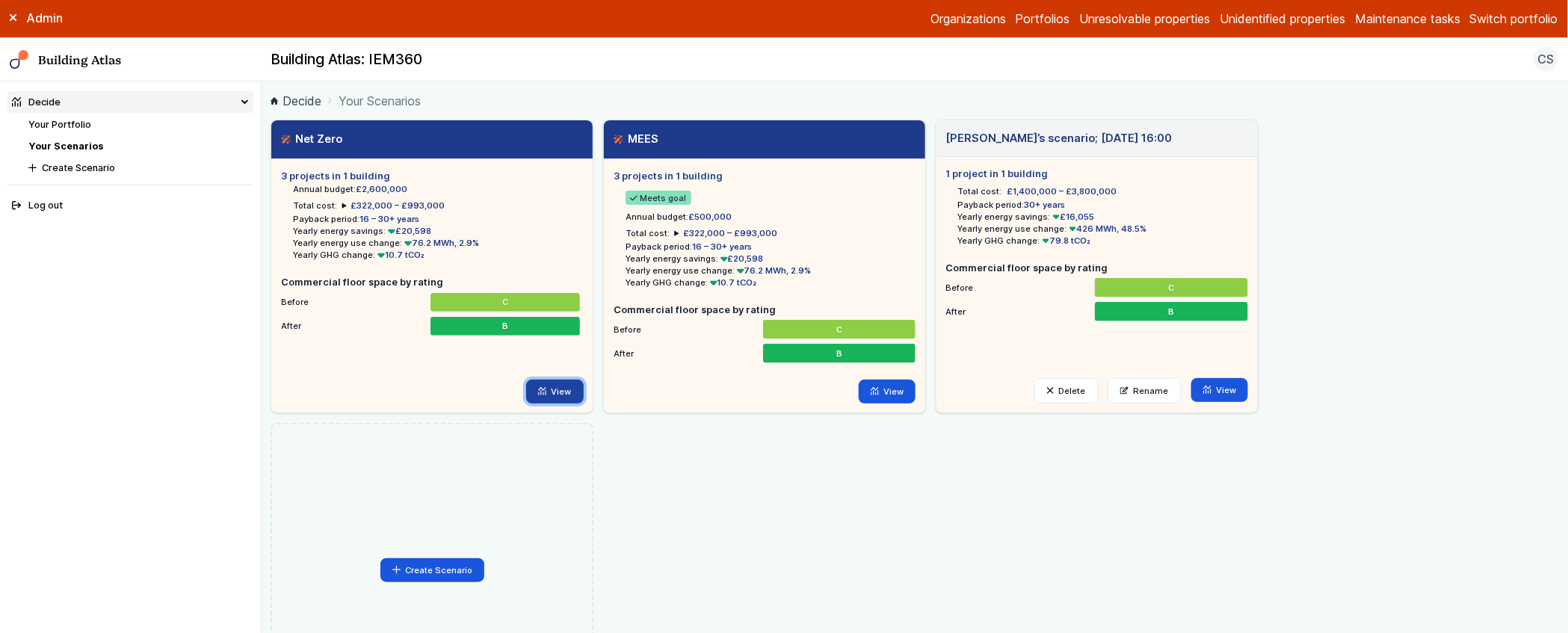
click at [548, 390] on link "View" at bounding box center [555, 391] width 57 height 24
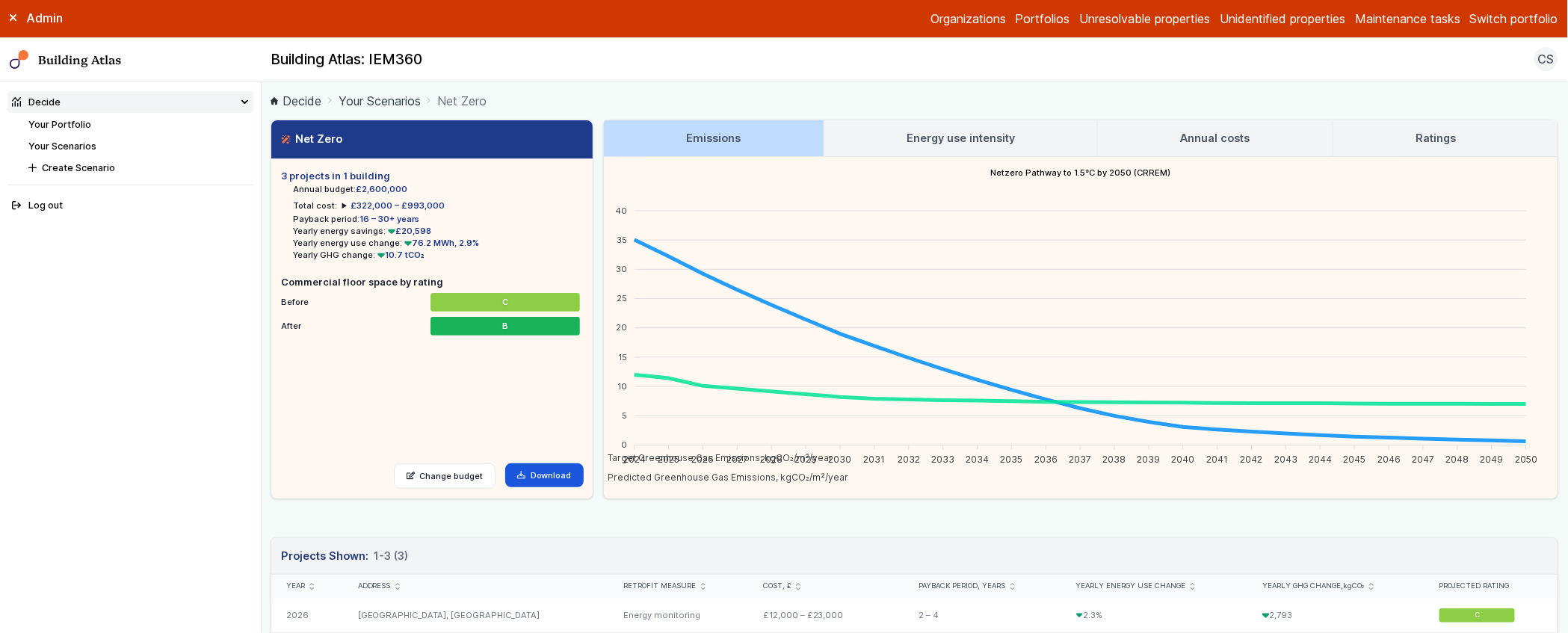
click at [342, 205] on summary "£322,000 – £993,000" at bounding box center [394, 204] width 104 height 12
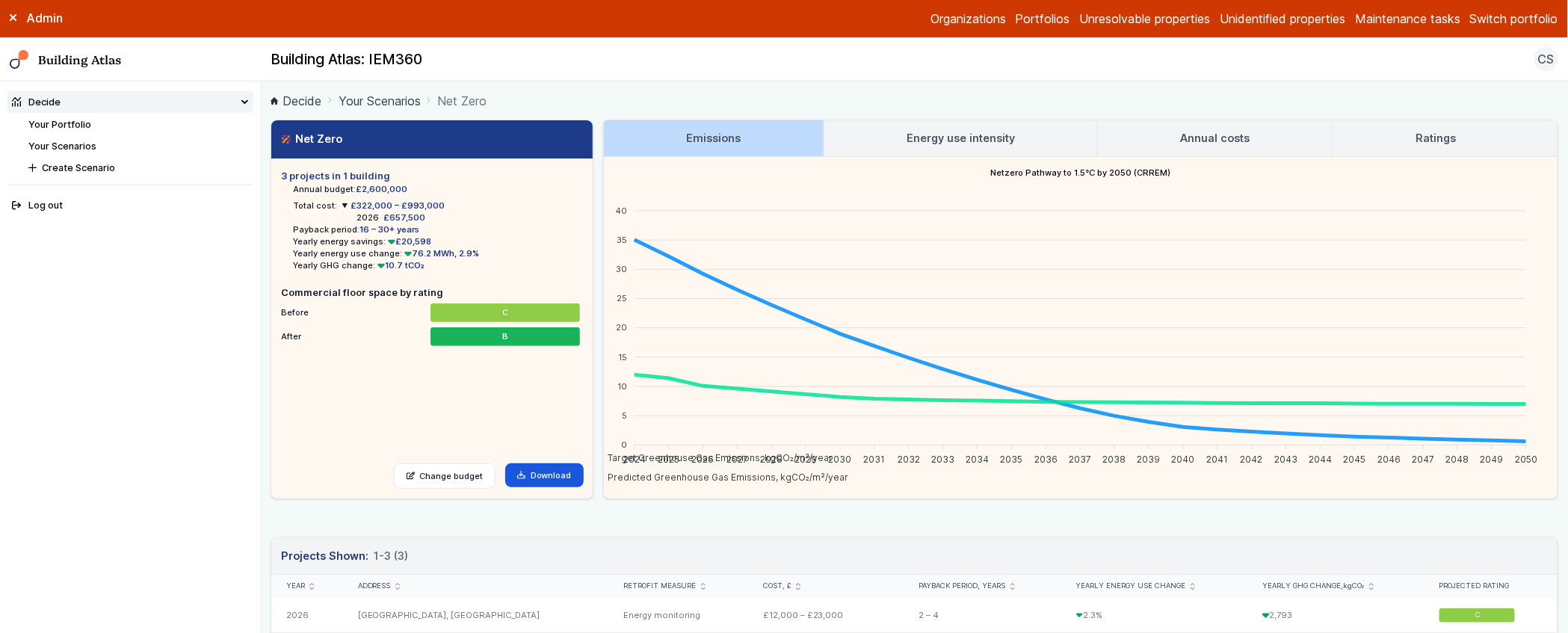
click at [342, 205] on summary "£322,000 – £993,000" at bounding box center [394, 204] width 104 height 12
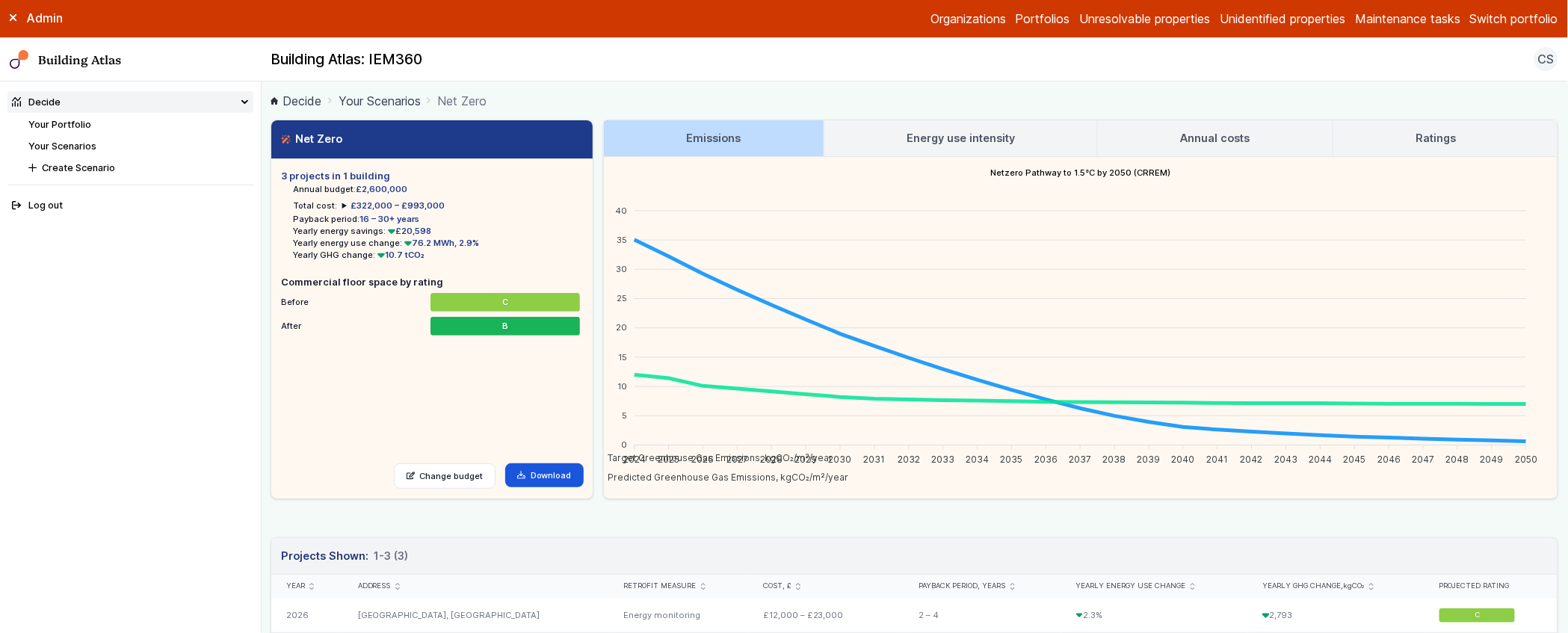
click at [342, 205] on summary "£322,000 – £993,000" at bounding box center [394, 204] width 104 height 12
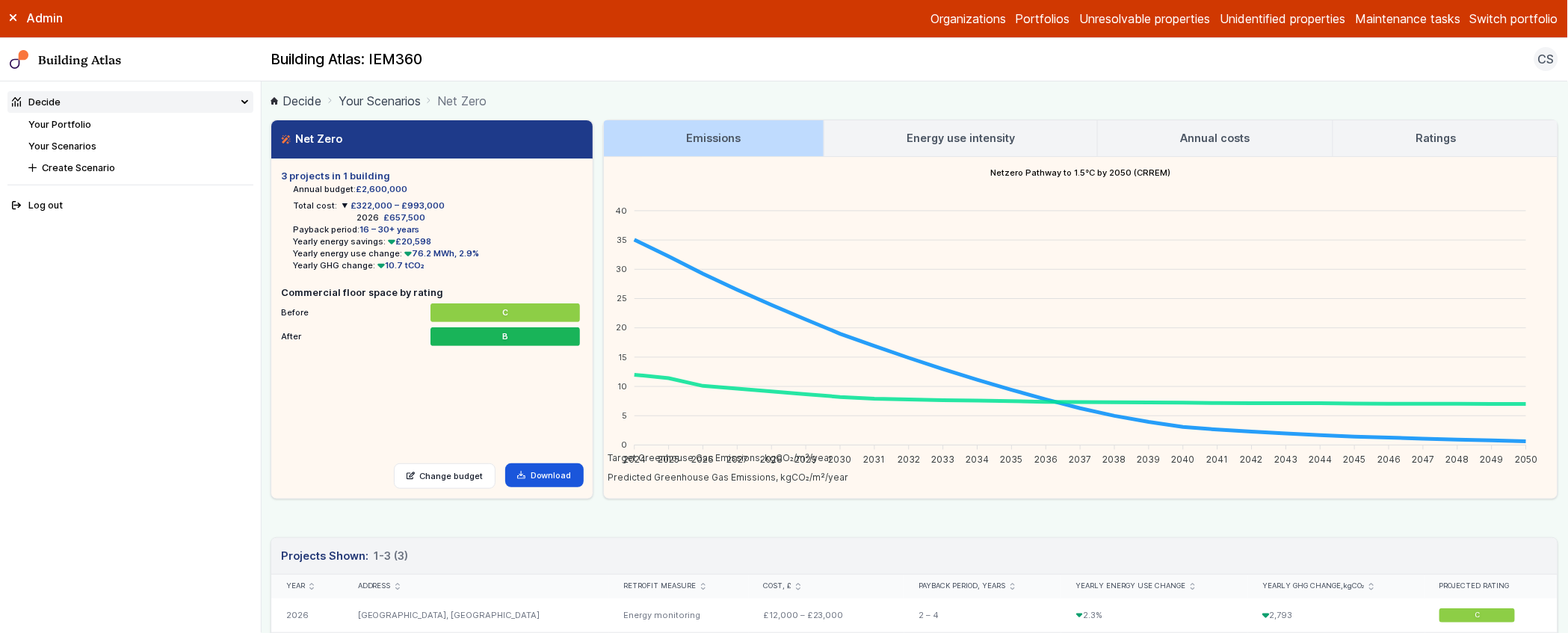
click at [343, 205] on summary "£322,000 – £993,000" at bounding box center [394, 204] width 104 height 12
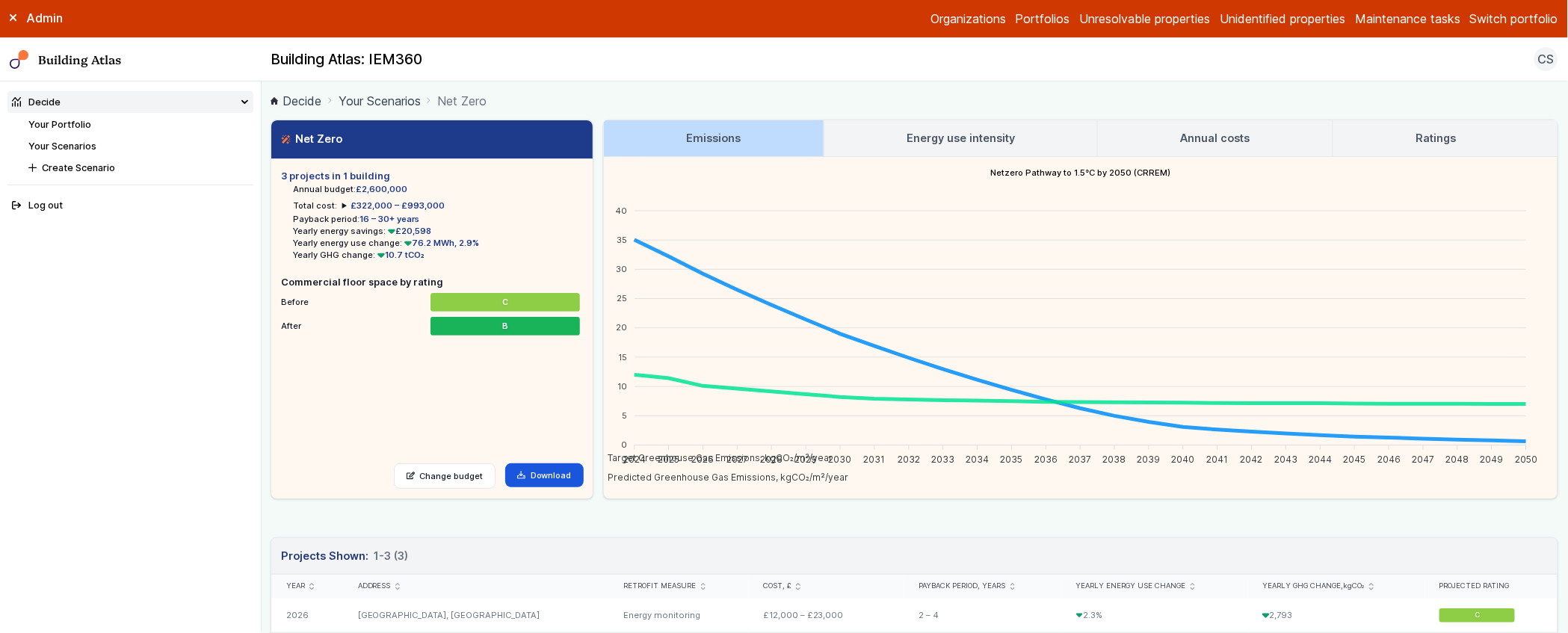
click at [343, 205] on summary "£322,000 – £993,000" at bounding box center [394, 204] width 104 height 12
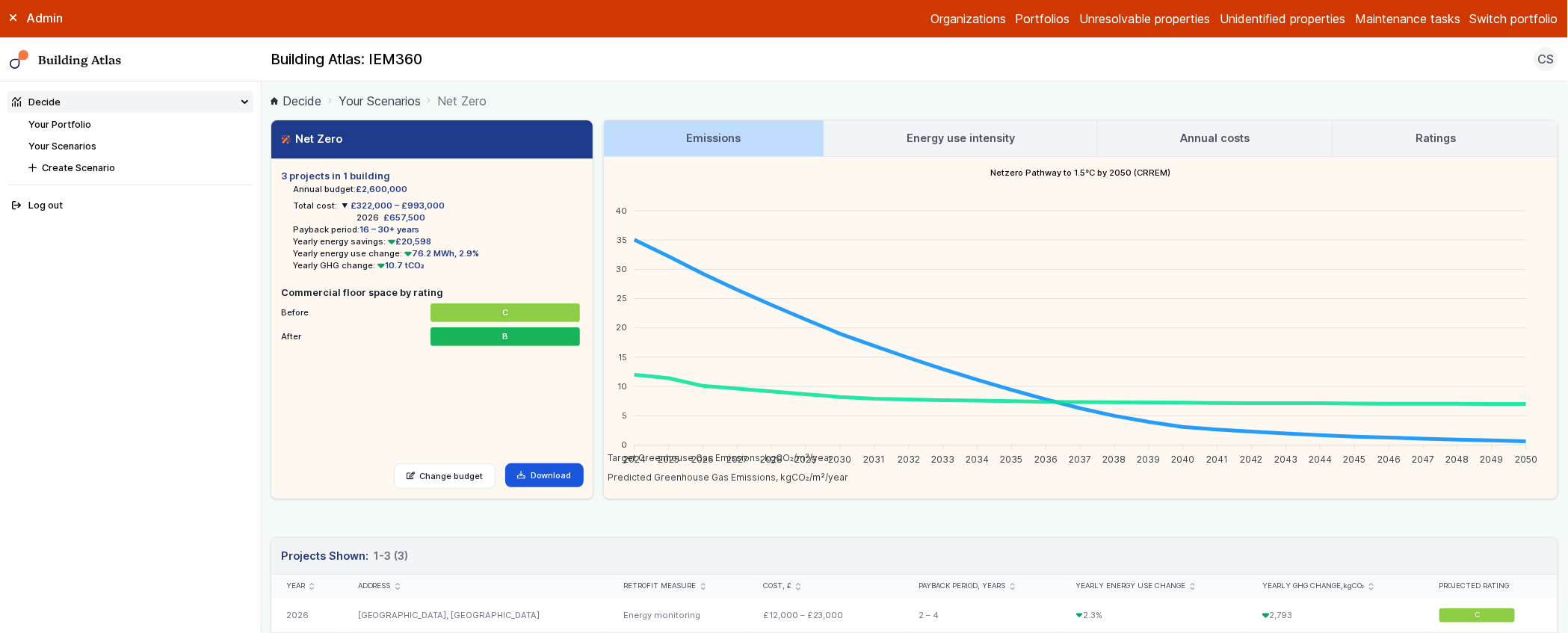
click at [452, 205] on ul "Annual budget: £2,600,000 Total cost: £322,000 – £993,000 2026 £657,500 Payback…" at bounding box center [432, 227] width 302 height 88
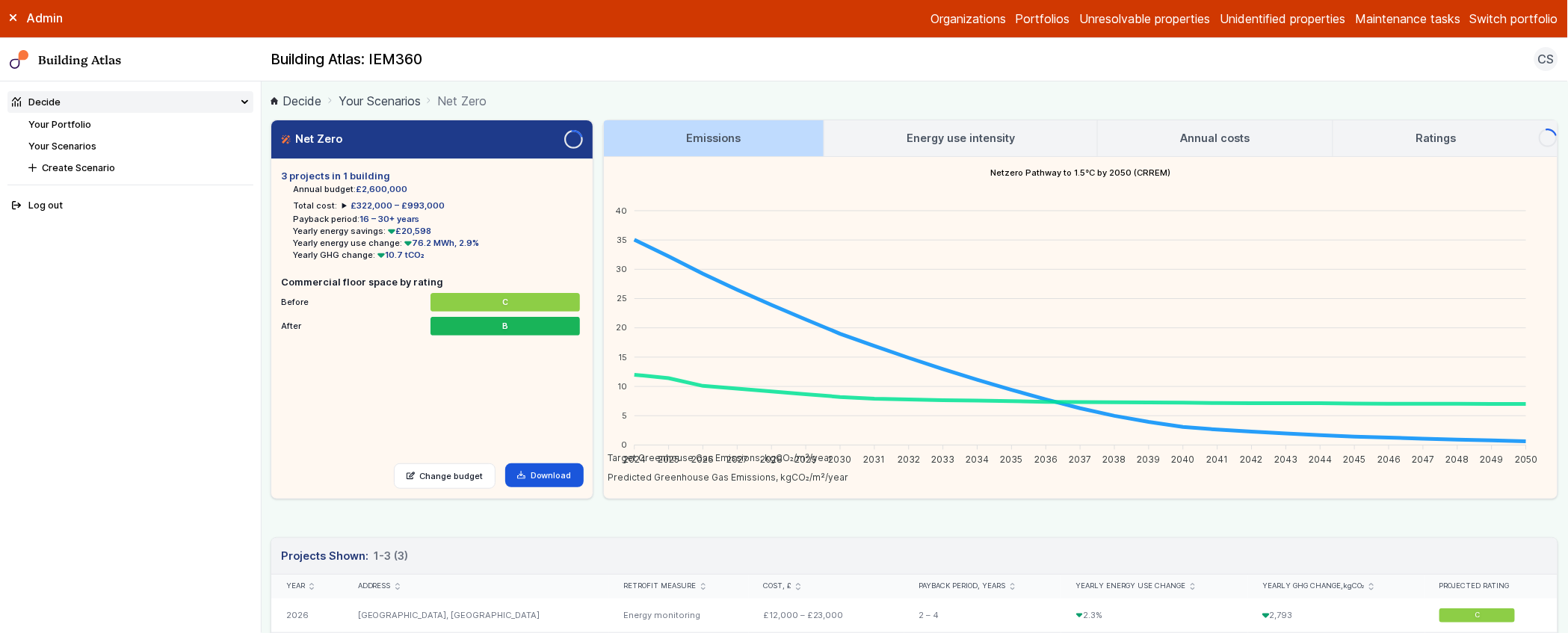
click at [263, 298] on main "Decide Your Scenarios Net Zero Net Zero Loading 3 projects in 1 building Annual…" at bounding box center [914, 357] width 1306 height 552
click at [342, 207] on summary "£322,000 – £993,000" at bounding box center [394, 204] width 104 height 12
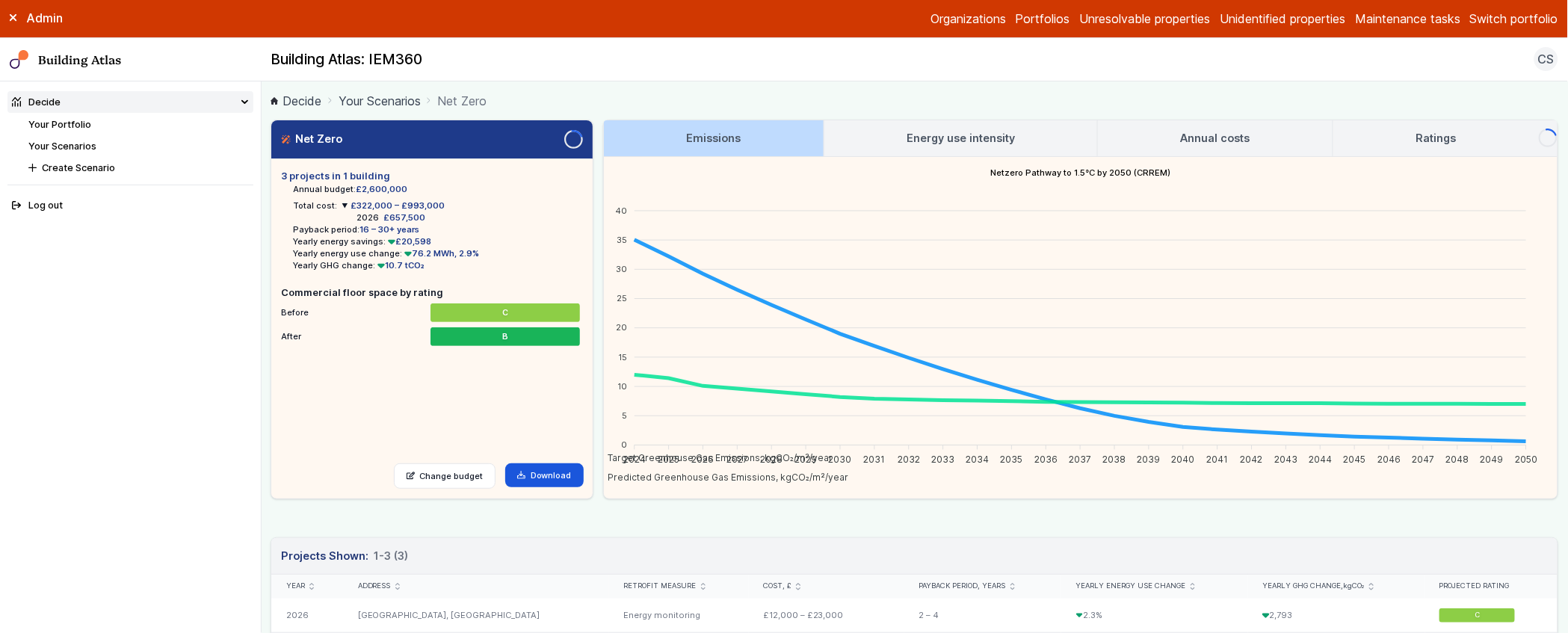
click at [342, 207] on summary "£322,000 – £993,000" at bounding box center [394, 204] width 104 height 12
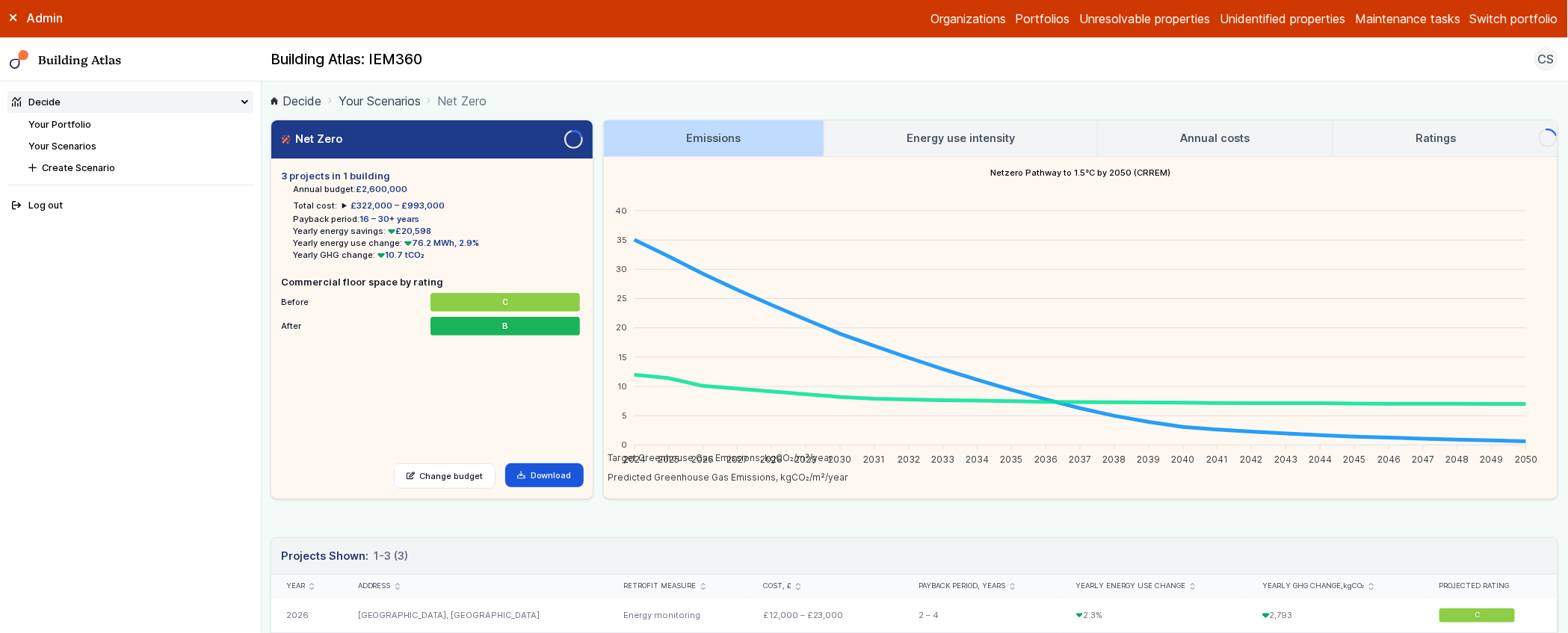
click at [342, 207] on summary "£322,000 – £993,000" at bounding box center [394, 204] width 104 height 12
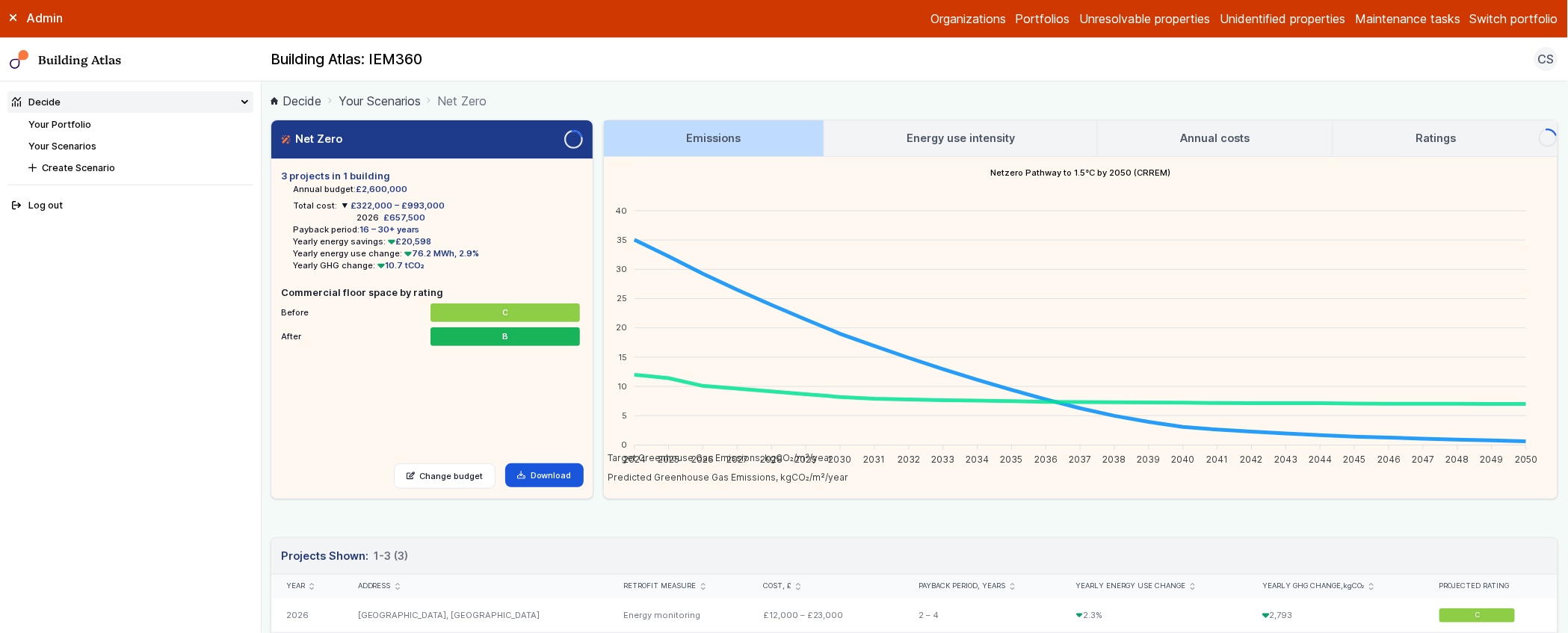
click at [270, 273] on main "Decide Your Scenarios Net Zero Net Zero Loading 3 projects in 1 building Annual…" at bounding box center [914, 357] width 1306 height 552
click at [269, 274] on main "Decide Your Scenarios Net Zero Net Zero Loading 3 projects in 1 building Annual…" at bounding box center [914, 357] width 1306 height 552
drag, startPoint x: 282, startPoint y: 290, endPoint x: 516, endPoint y: 287, distance: 234.0
click at [516, 287] on h5 "Commercial floor space by rating" at bounding box center [432, 293] width 302 height 14
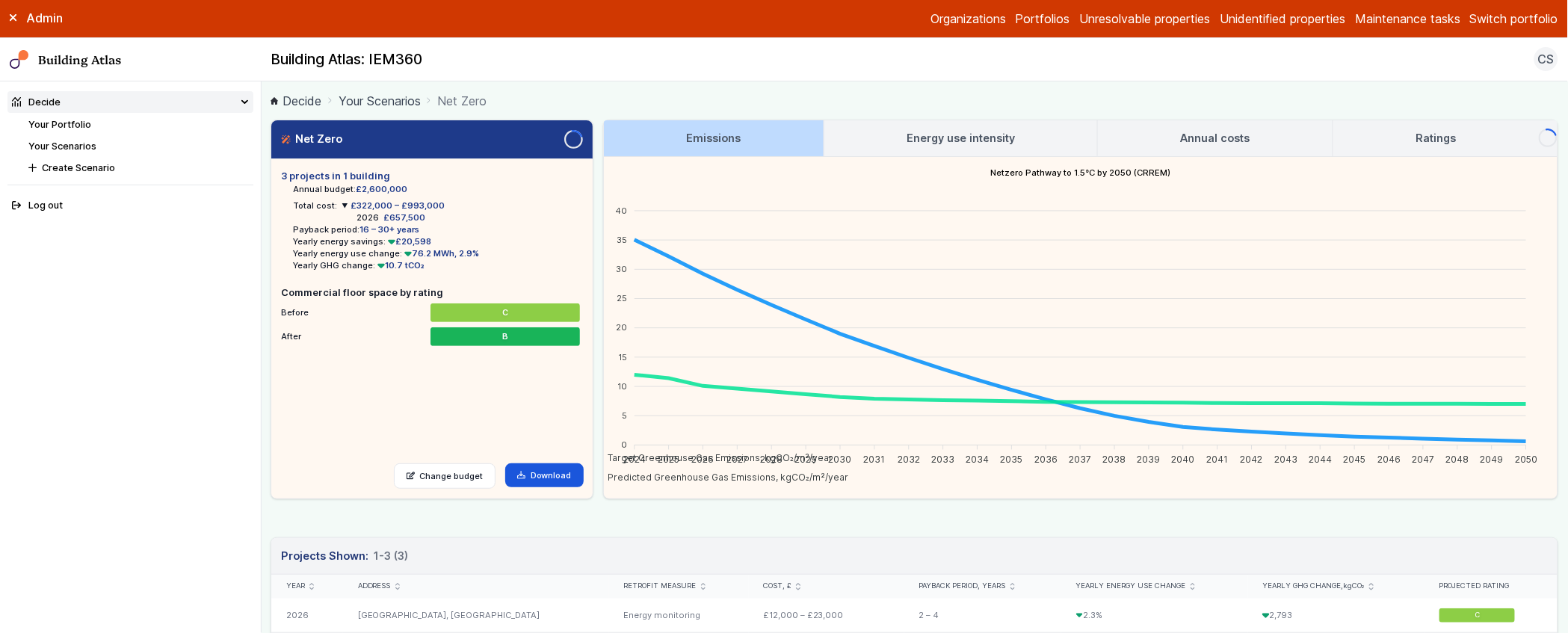
click at [513, 291] on h5 "Commercial floor space by rating" at bounding box center [432, 293] width 302 height 14
click at [443, 294] on h5 "Commercial floor space by rating" at bounding box center [432, 293] width 302 height 14
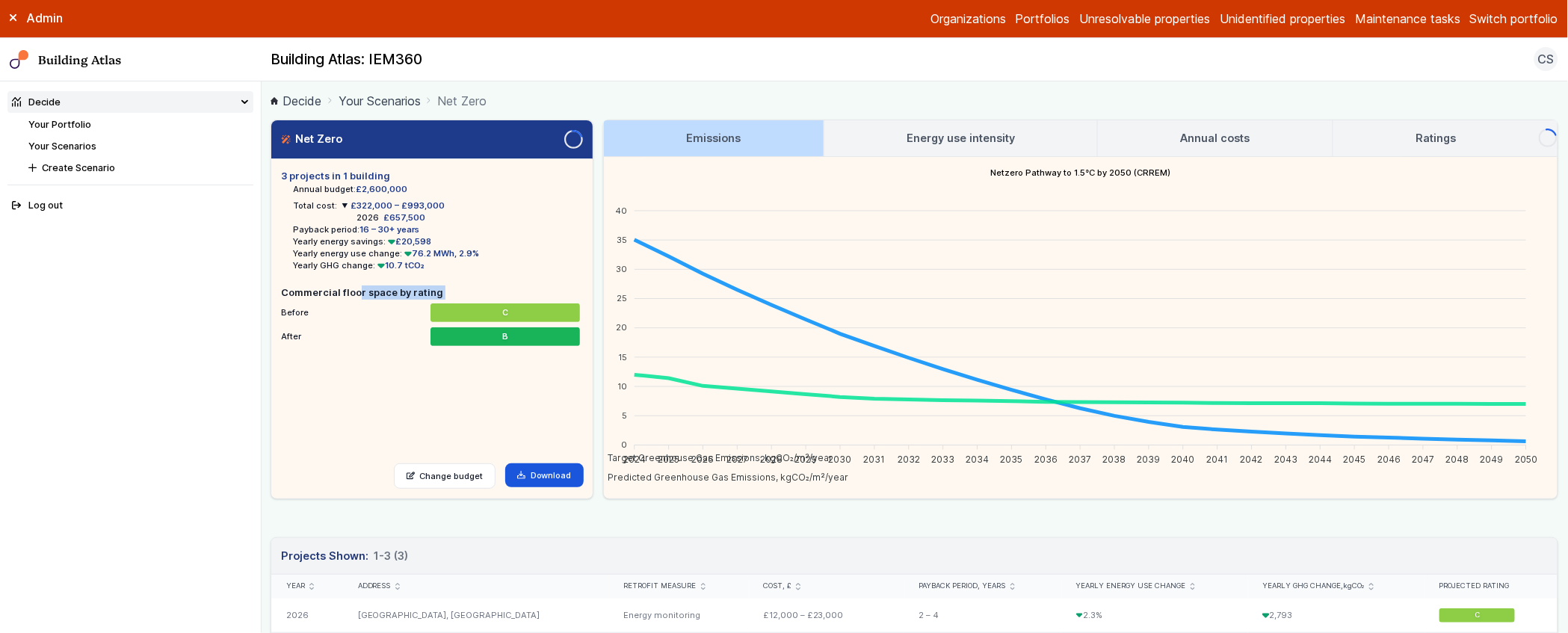
click at [443, 294] on h5 "Commercial floor space by rating" at bounding box center [432, 293] width 302 height 14
click at [442, 292] on h5 "Commercial floor space by rating" at bounding box center [432, 293] width 302 height 14
click at [263, 290] on main "Decide Your Scenarios Net Zero Net Zero Loading 3 projects in 1 building Annual…" at bounding box center [914, 357] width 1306 height 552
drag, startPoint x: 282, startPoint y: 291, endPoint x: 465, endPoint y: 296, distance: 183.1
click at [465, 296] on h5 "Commercial floor space by rating" at bounding box center [432, 293] width 302 height 14
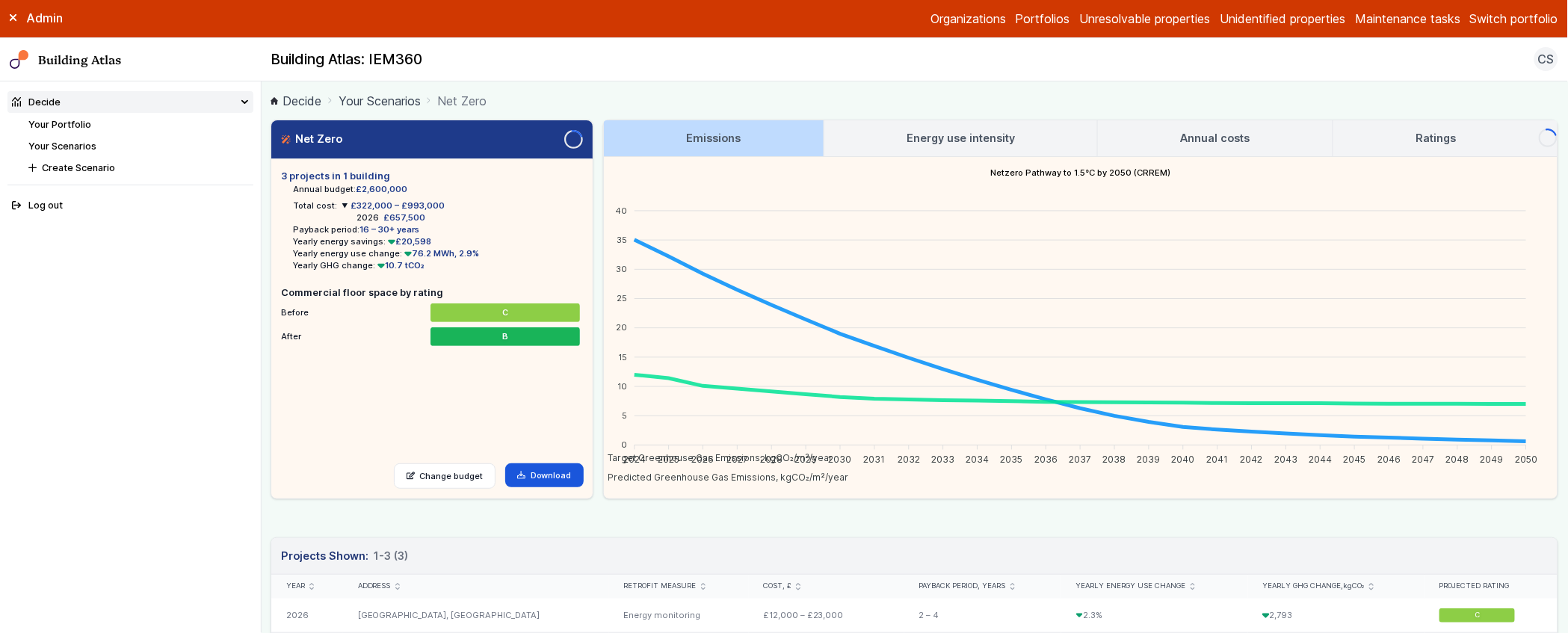
click at [465, 292] on h5 "Commercial floor space by rating" at bounding box center [432, 293] width 302 height 14
click at [599, 314] on div "Net Zero Loading 3 projects in 1 building Annual budget: £2,600,000 Total cost:…" at bounding box center [914, 309] width 1288 height 379
drag, startPoint x: 281, startPoint y: 290, endPoint x: 431, endPoint y: 412, distance: 193.3
click at [431, 412] on ul "3 projects in 1 building Annual budget: £2,600,000 Total cost: £322,000 – £993,…" at bounding box center [432, 306] width 302 height 275
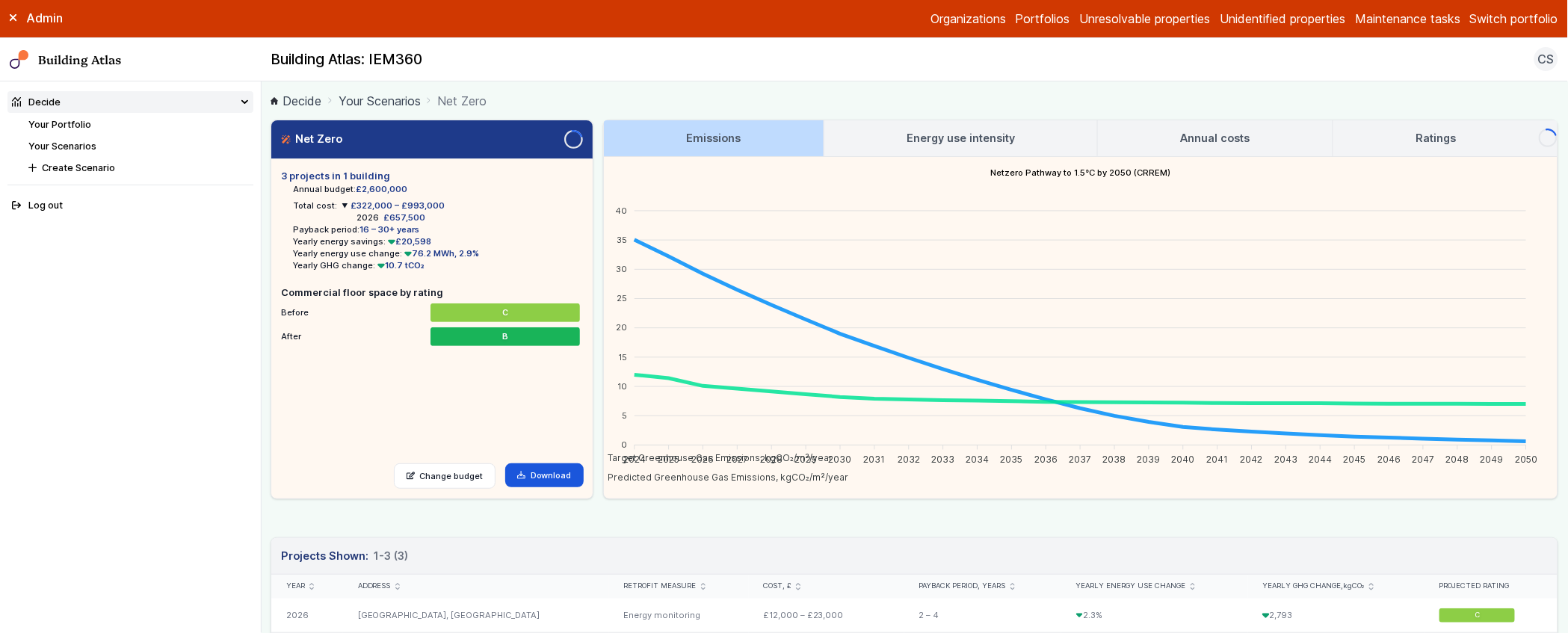
drag, startPoint x: 462, startPoint y: 379, endPoint x: 284, endPoint y: 291, distance: 198.6
click at [284, 291] on ul "3 projects in 1 building Annual budget: £2,600,000 Total cost: £322,000 – £993,…" at bounding box center [432, 306] width 302 height 275
click at [284, 291] on h5 "Commercial floor space by rating" at bounding box center [432, 293] width 302 height 14
drag, startPoint x: 282, startPoint y: 290, endPoint x: 538, endPoint y: 366, distance: 267.0
click at [538, 367] on ul "3 projects in 1 building Annual budget: £2,600,000 Total cost: £322,000 – £993,…" at bounding box center [432, 306] width 302 height 275
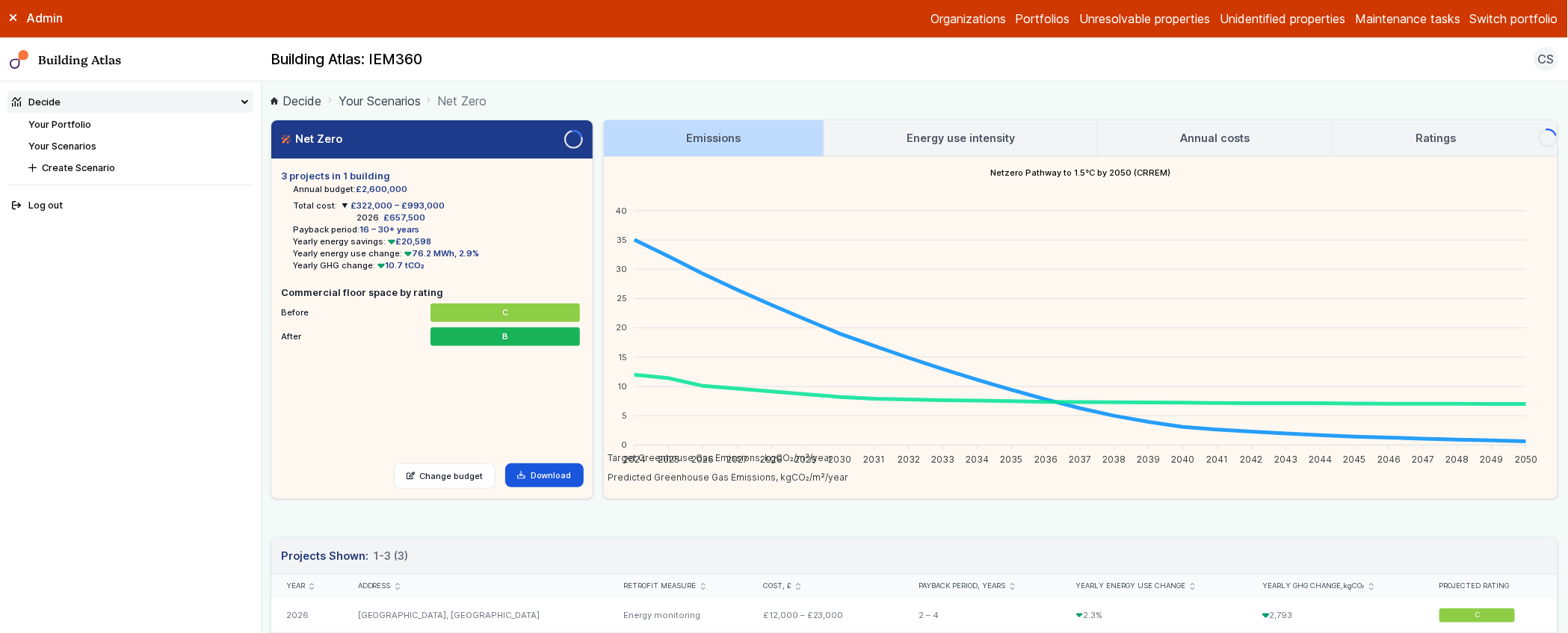
click at [526, 349] on ul "3 projects in 1 building Annual budget: £2,600,000 Total cost: £322,000 – £993,…" at bounding box center [432, 306] width 302 height 275
drag, startPoint x: 512, startPoint y: 334, endPoint x: 471, endPoint y: 317, distance: 44.4
click at [471, 317] on ul "Before 0 m² 0 m² 0 m² 0 m² 11400 m² C 0 m² 0 m² 0 m² After 0 m² 0 m² 0 m² 0 m² …" at bounding box center [432, 322] width 302 height 44
click at [521, 383] on ul "3 projects in 1 building Annual budget: £2,600,000 Total cost: £322,000 – £993,…" at bounding box center [432, 306] width 302 height 275
click at [266, 315] on main "Decide Your Scenarios Net Zero Net Zero Loading 3 projects in 1 building Annual…" at bounding box center [914, 357] width 1306 height 552
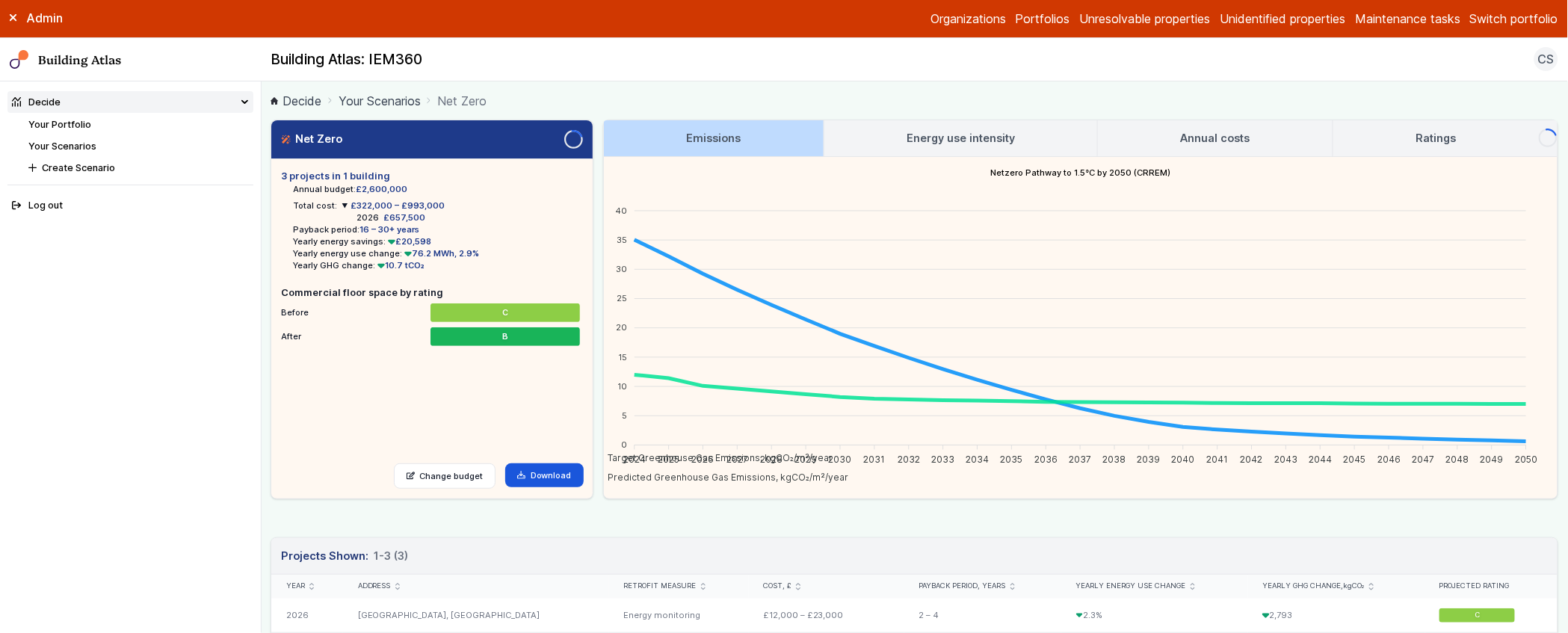
click at [263, 310] on main "Decide Your Scenarios Net Zero Net Zero Loading 3 projects in 1 building Annual…" at bounding box center [914, 357] width 1306 height 552
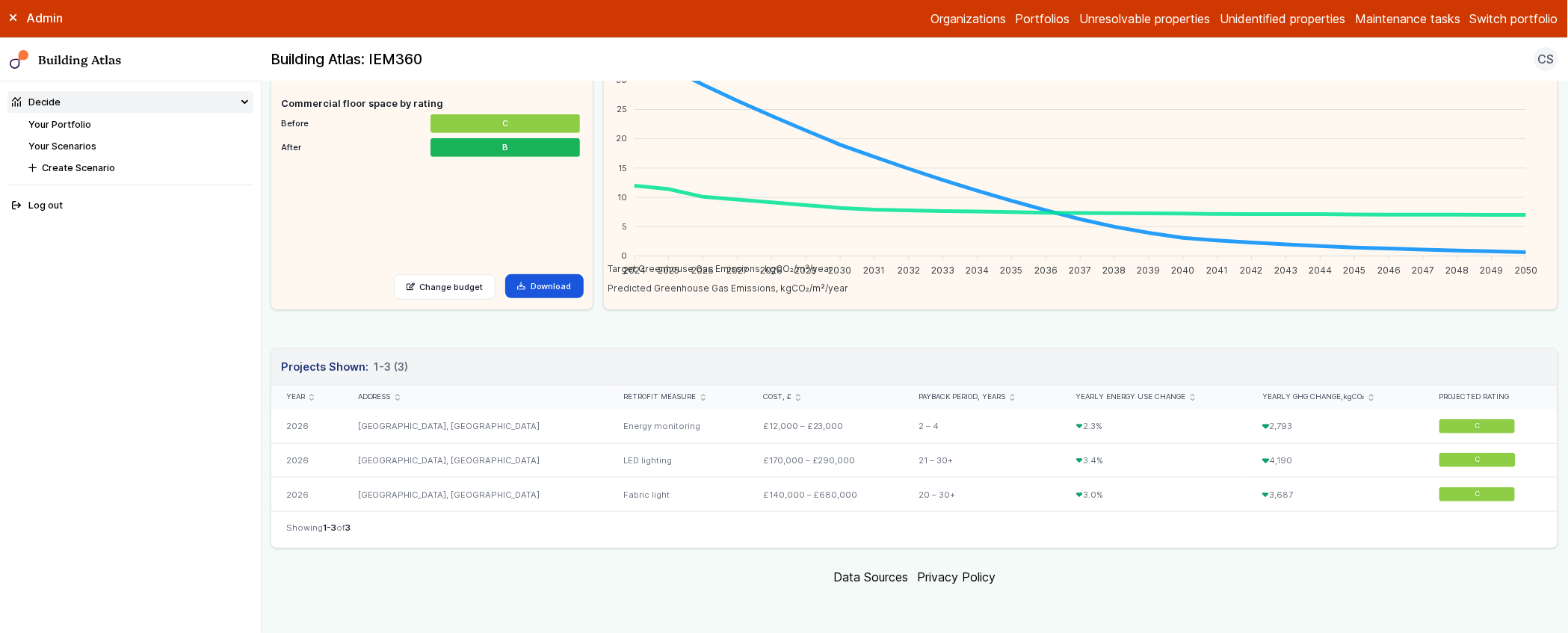
click at [263, 456] on main "Decide Your Scenarios Net Zero Net Zero Loading 3 projects in 1 building Annual…" at bounding box center [914, 357] width 1306 height 552
click at [263, 454] on main "Decide Your Scenarios Net Zero Net Zero Loading 3 projects in 1 building Annual…" at bounding box center [914, 357] width 1306 height 552
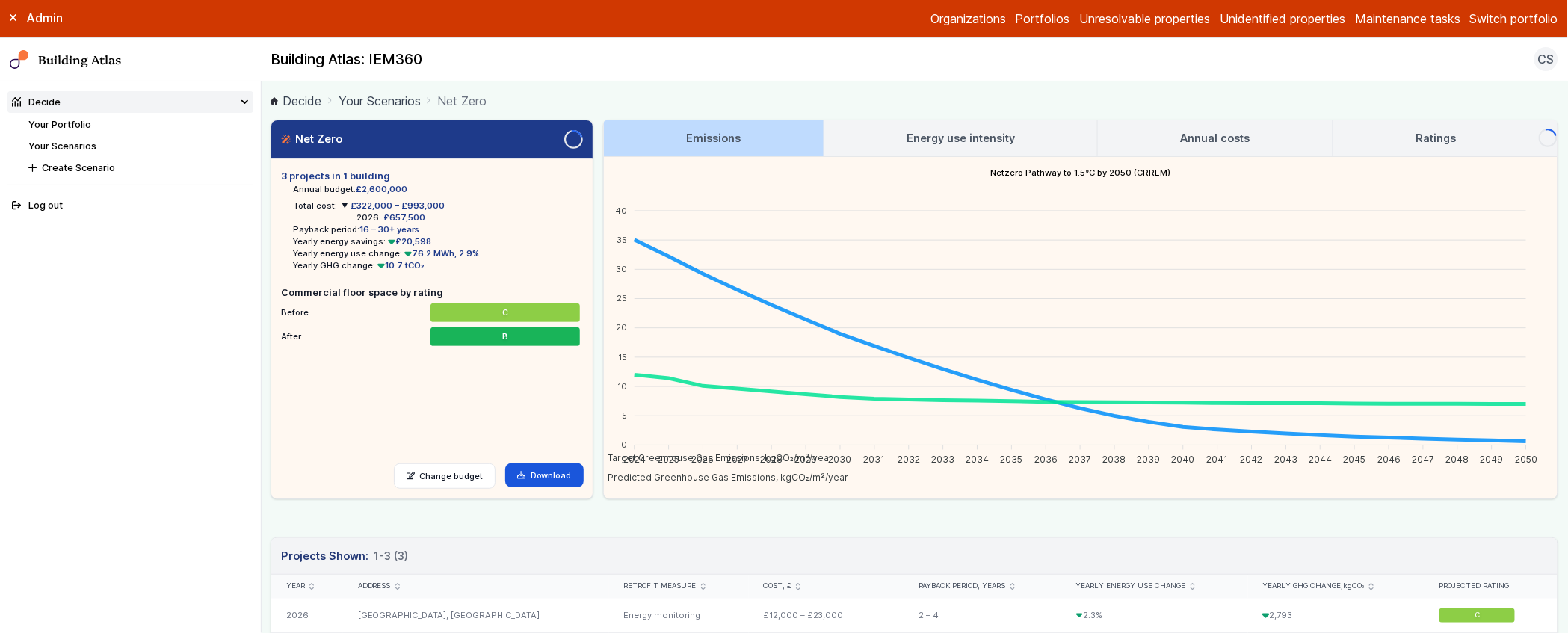
click at [263, 297] on main "Decide Your Scenarios Net Zero Net Zero Loading 3 projects in 1 building Annual…" at bounding box center [914, 357] width 1306 height 552
click at [263, 298] on main "Decide Your Scenarios Net Zero Net Zero Loading 3 projects in 1 building Annual…" at bounding box center [914, 357] width 1306 height 552
click at [595, 311] on div "Net Zero Loading 3 projects in 1 building Annual budget: £2,600,000 Total cost:…" at bounding box center [914, 309] width 1288 height 379
click at [596, 318] on div "Net Zero Loading 3 projects in 1 building Annual budget: £2,600,000 Total cost:…" at bounding box center [914, 309] width 1288 height 379
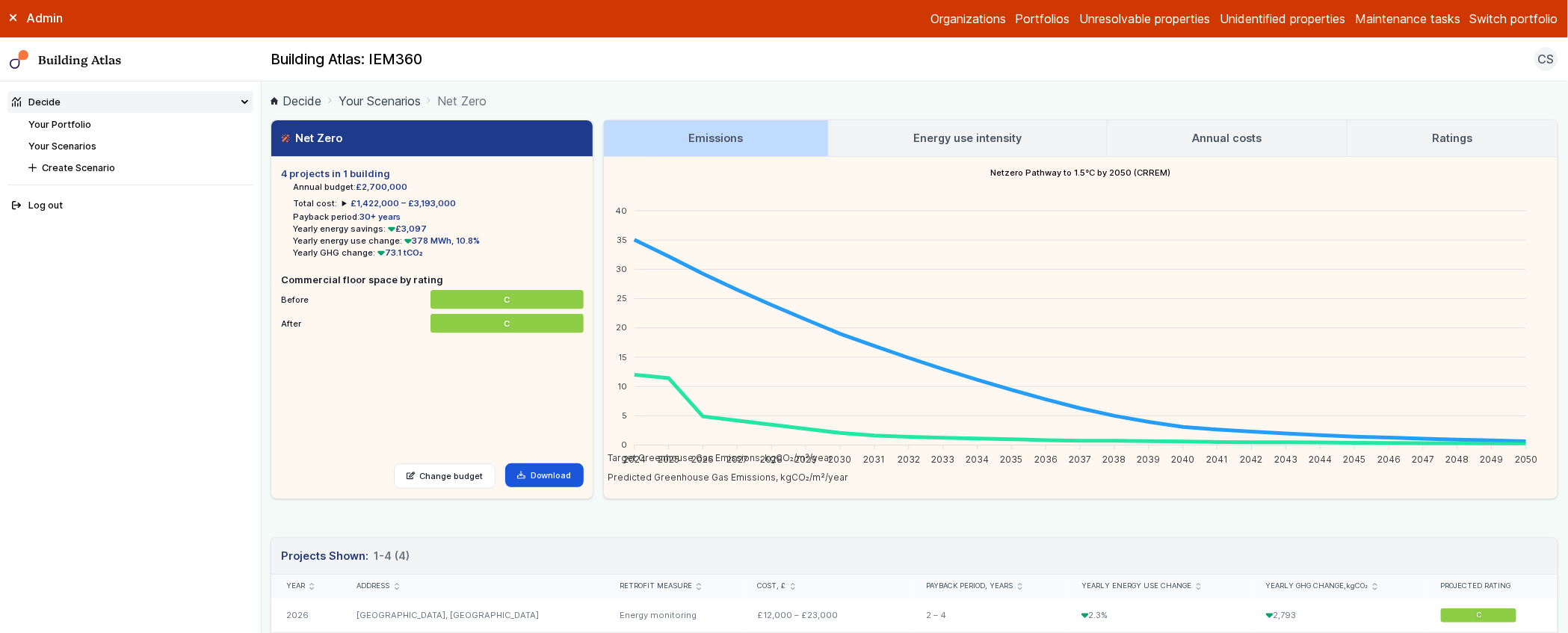
scroll to position [222, 0]
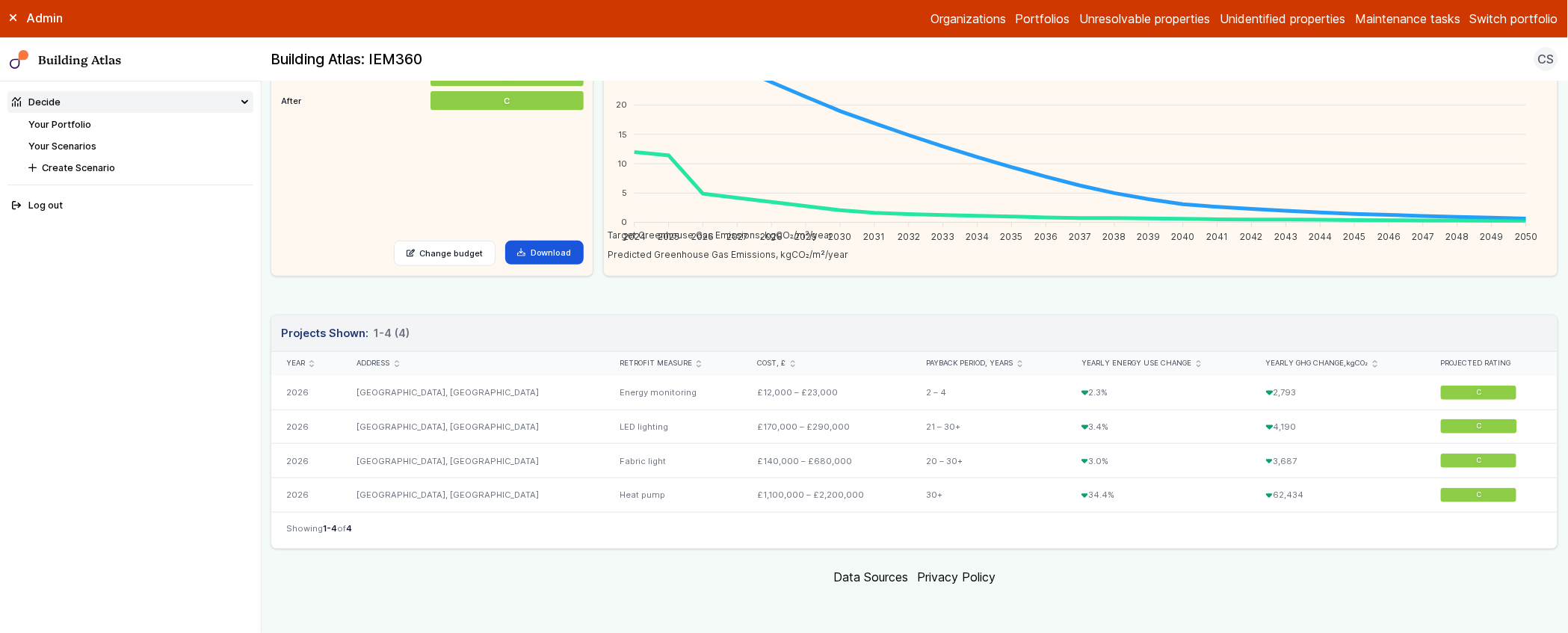
click at [604, 296] on div "Net Zero 4 projects in 1 building Annual budget: £2,700,000 Total cost: £1,422,…" at bounding box center [914, 222] width 1288 height 653
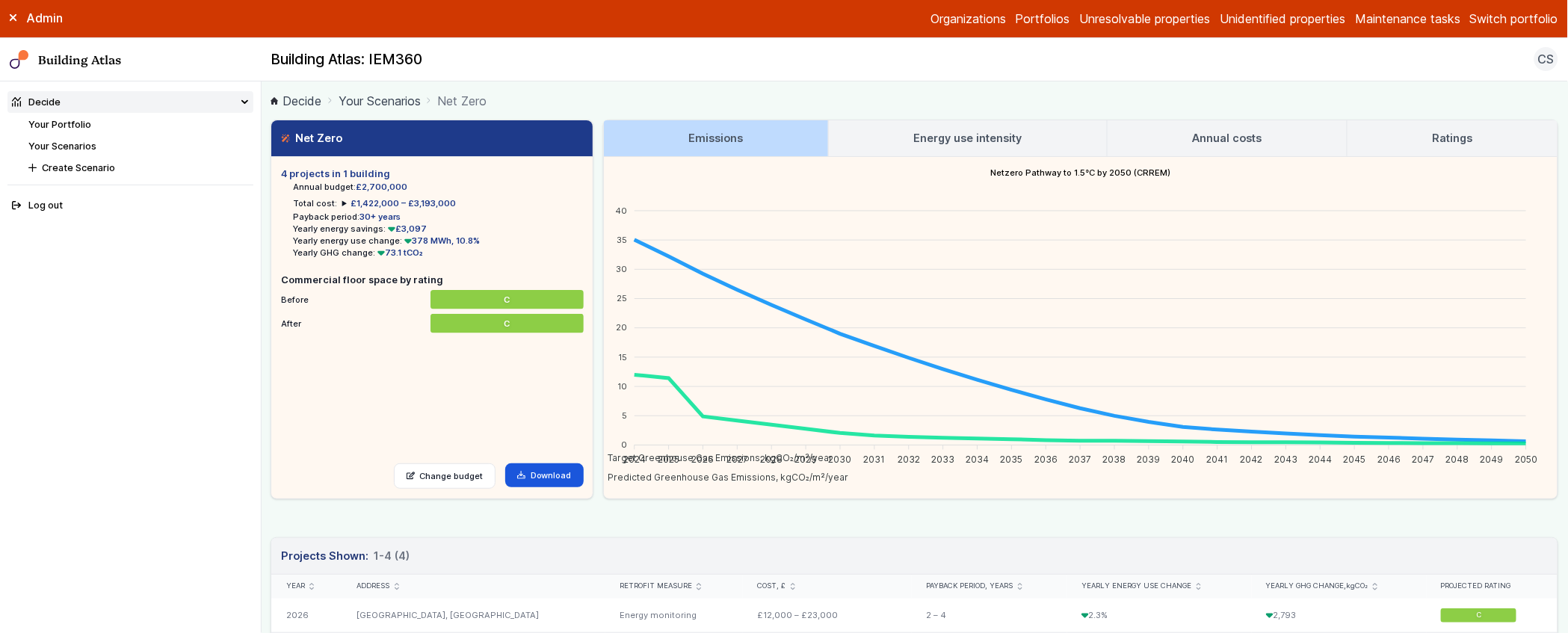
click at [598, 317] on div "Net Zero 4 projects in 1 building Annual budget: £2,700,000 Total cost: £1,422,…" at bounding box center [914, 309] width 1288 height 379
click at [263, 293] on main "Decide Your Scenarios Net Zero Net Zero 4 projects in 1 building Annual budget:…" at bounding box center [914, 357] width 1306 height 552
click at [73, 146] on link "Your Scenarios" at bounding box center [63, 146] width 68 height 12
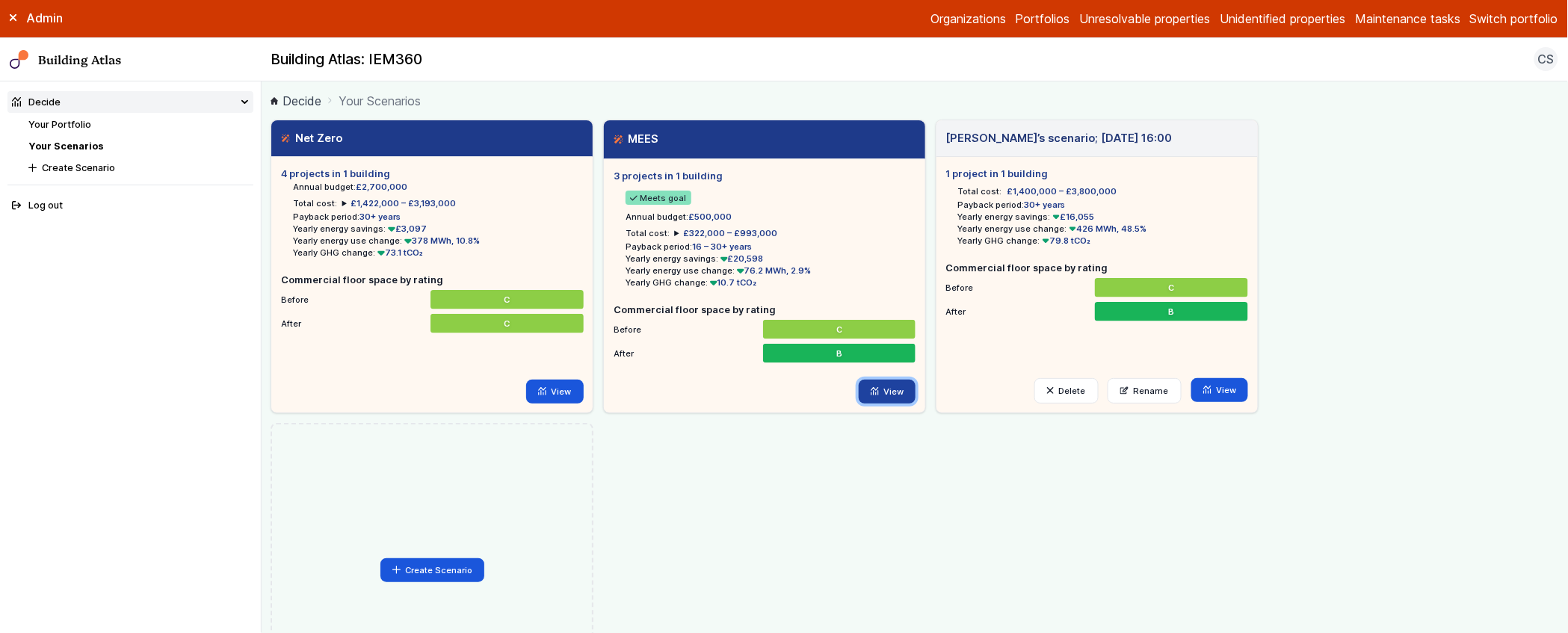
click at [892, 394] on link "View" at bounding box center [888, 391] width 57 height 24
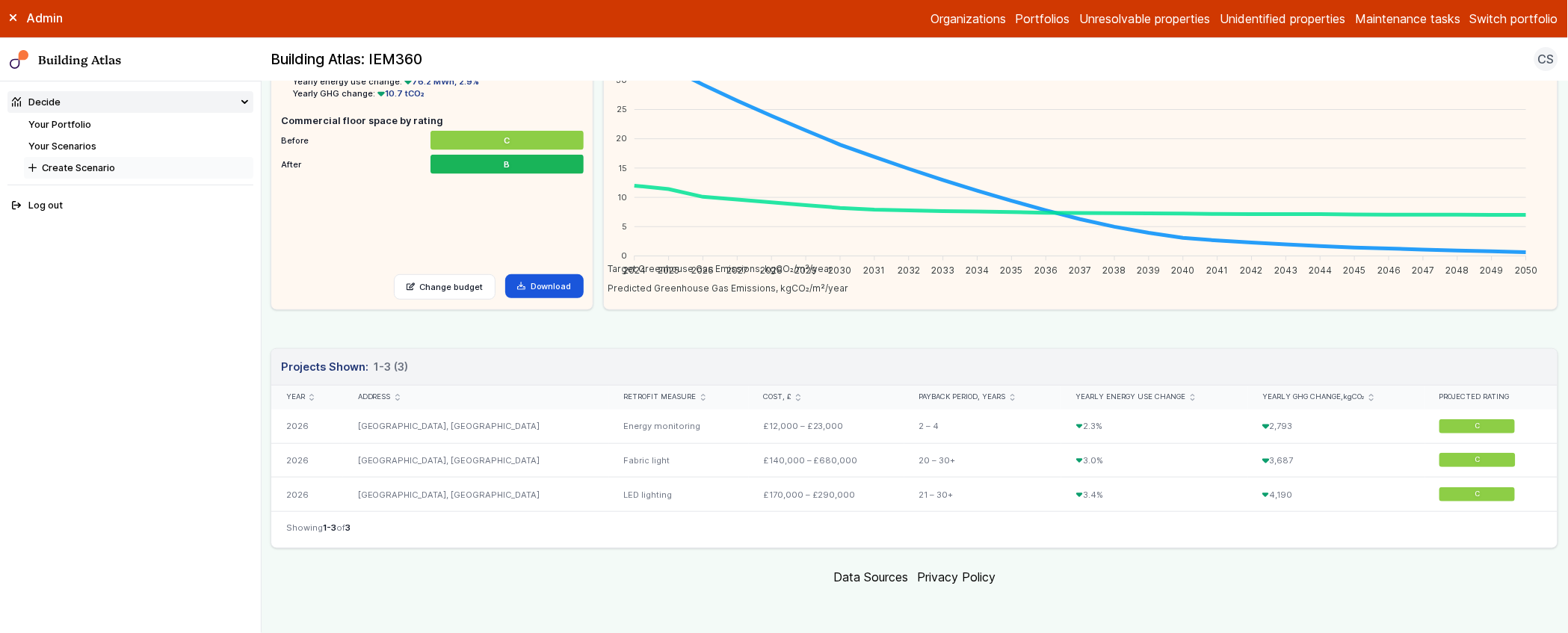
scroll to position [69, 0]
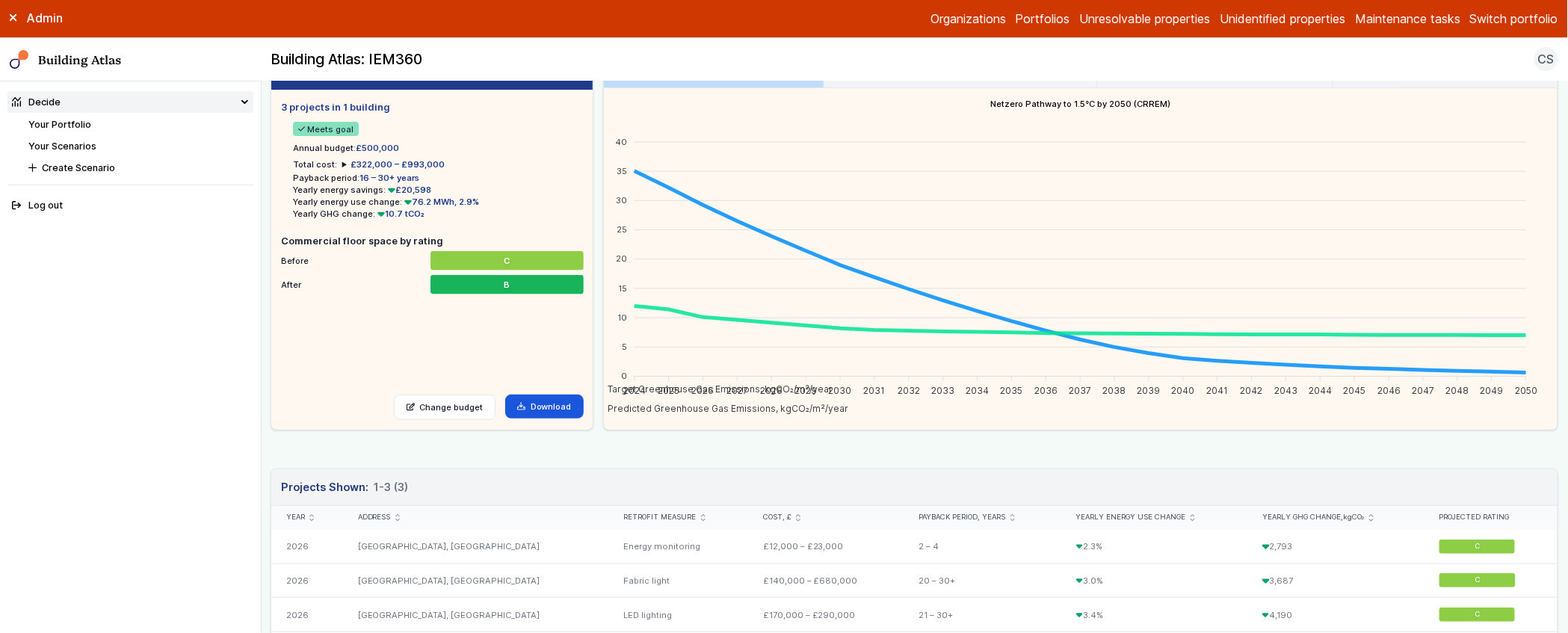
click at [71, 128] on link "Your Portfolio" at bounding box center [60, 124] width 63 height 12
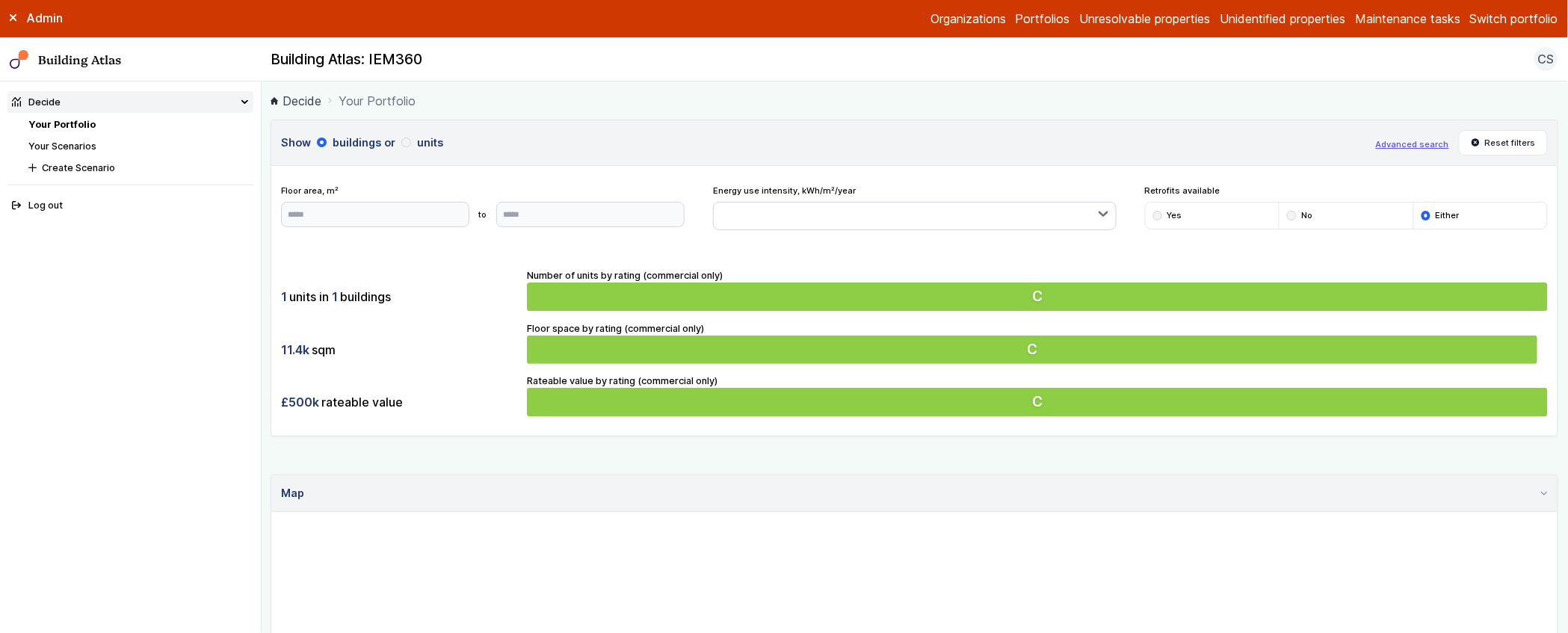
click at [48, 144] on link "Your Scenarios" at bounding box center [63, 146] width 68 height 12
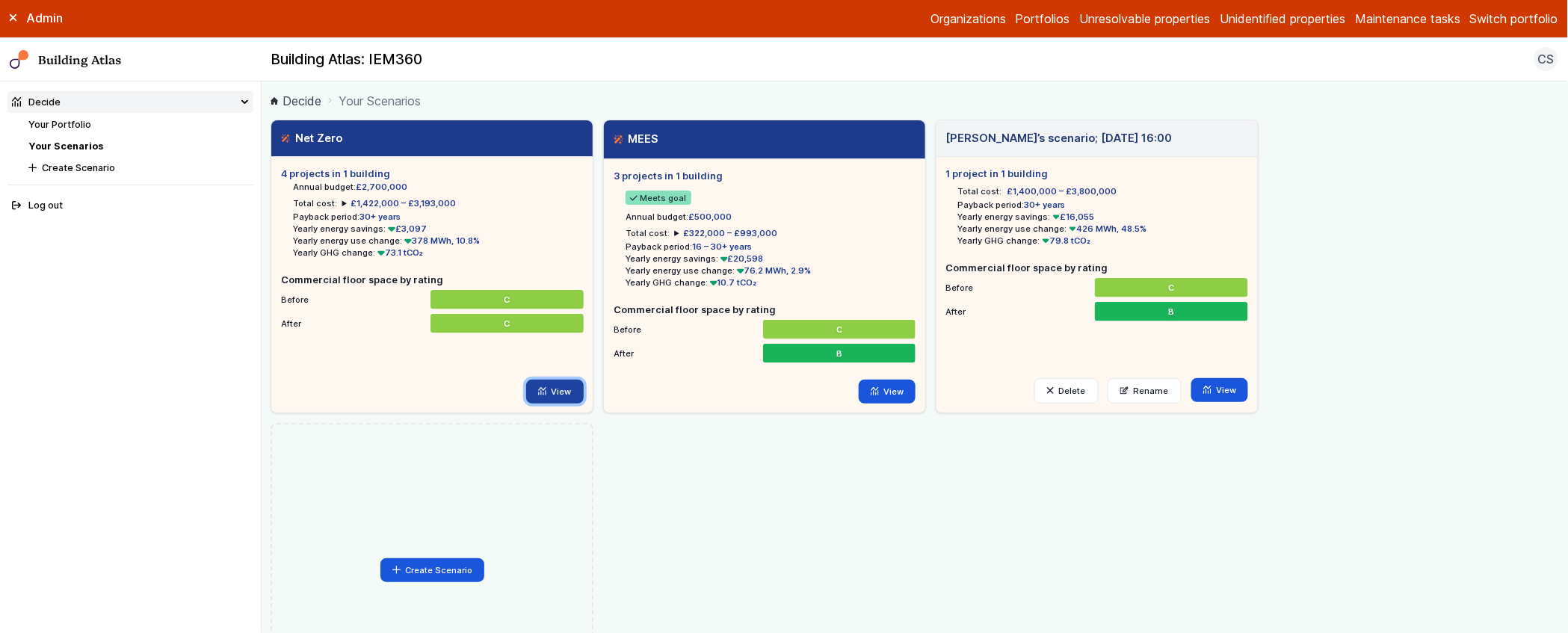
click at [555, 392] on link "View" at bounding box center [555, 391] width 57 height 24
